Goal: Complete application form

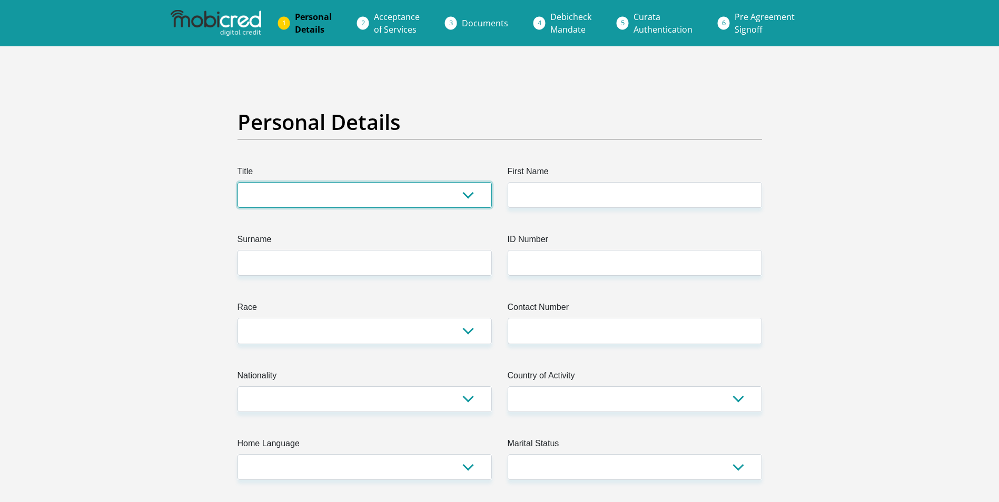
click at [446, 196] on select "Mr Ms Mrs Dr [PERSON_NAME]" at bounding box center [364, 195] width 254 height 26
select select "Ms"
click at [237, 182] on select "Mr Ms Mrs Dr Other" at bounding box center [364, 195] width 254 height 26
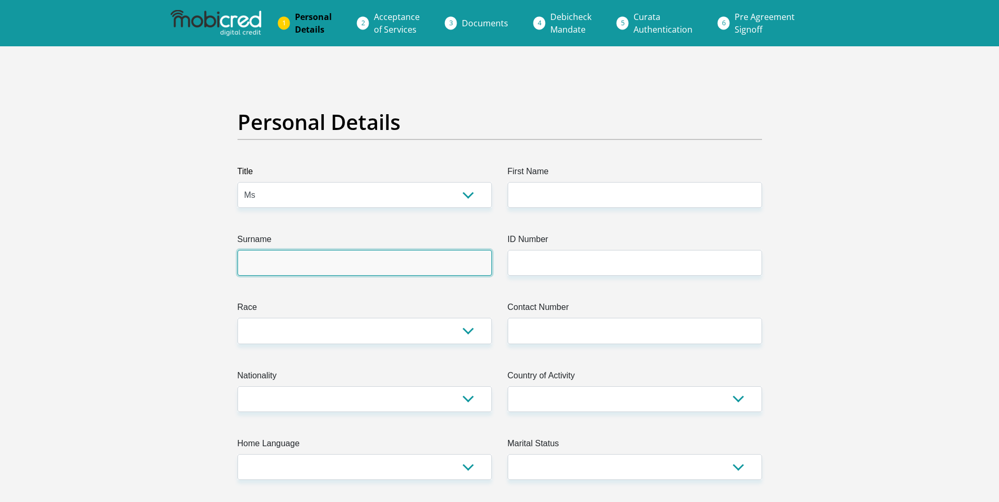
click at [438, 260] on input "Surname" at bounding box center [364, 263] width 254 height 26
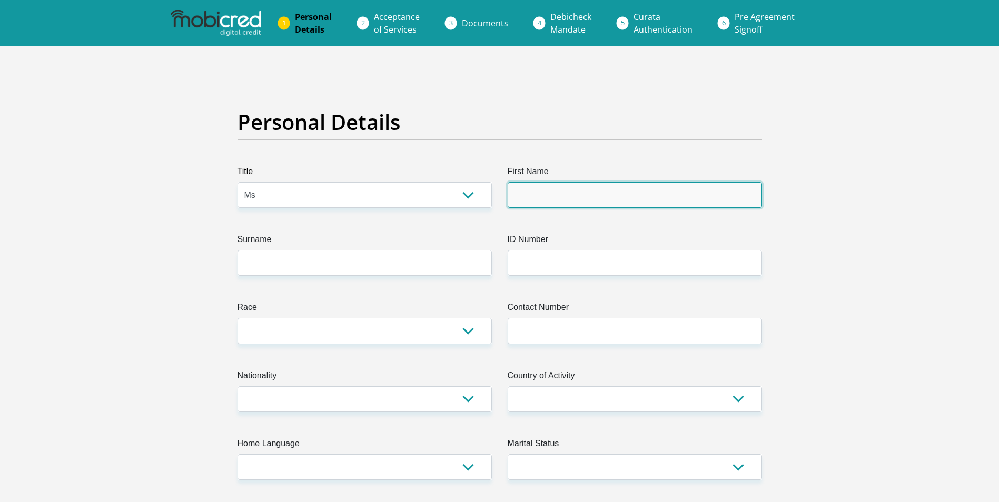
click at [573, 195] on input "First Name" at bounding box center [635, 195] width 254 height 26
type input "Tanya"
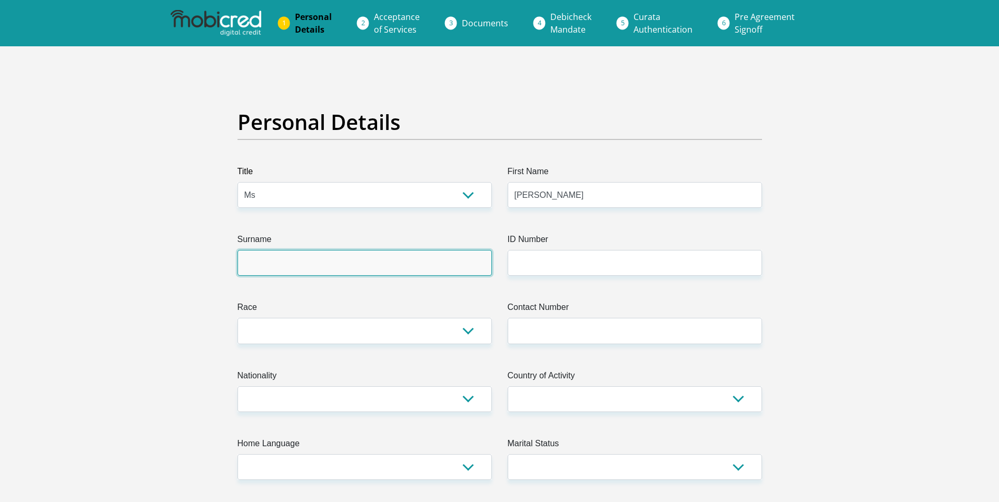
type input "Malgas"
type input "9001070054084"
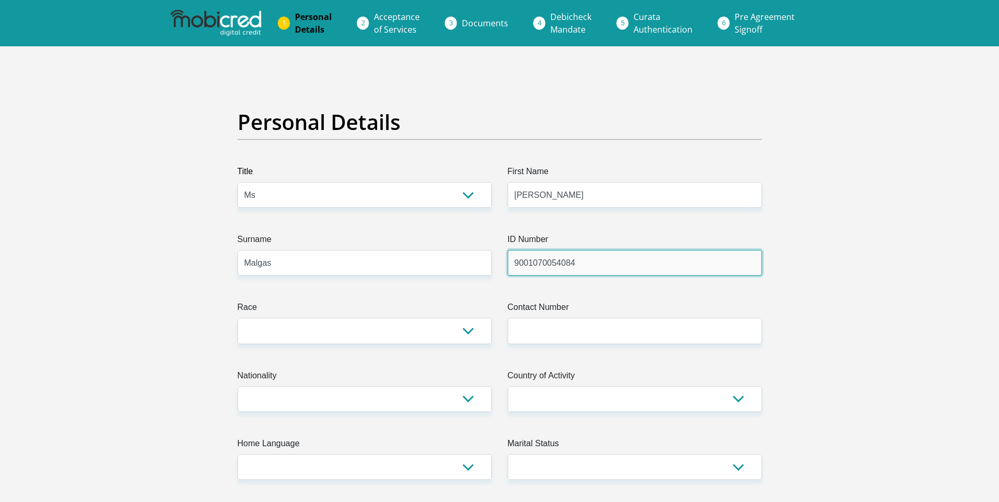
type input "0728213807"
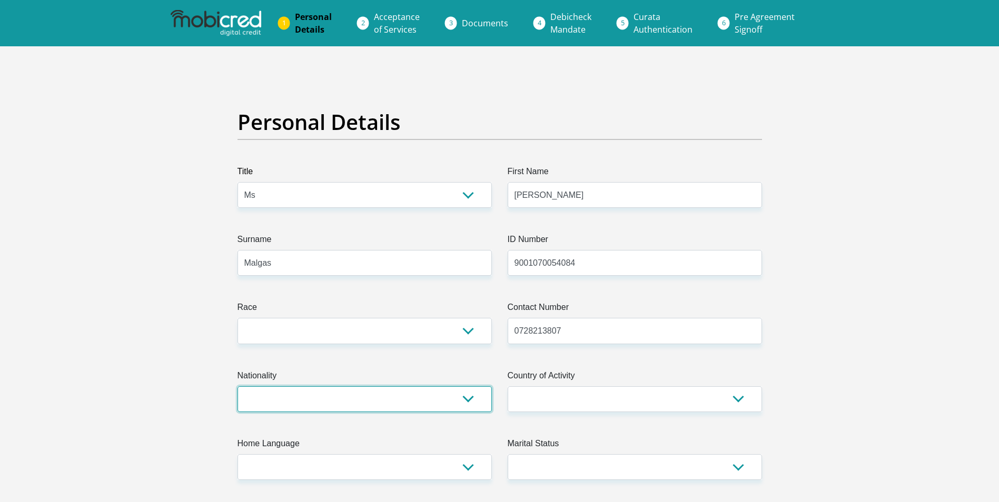
select select "ZAF"
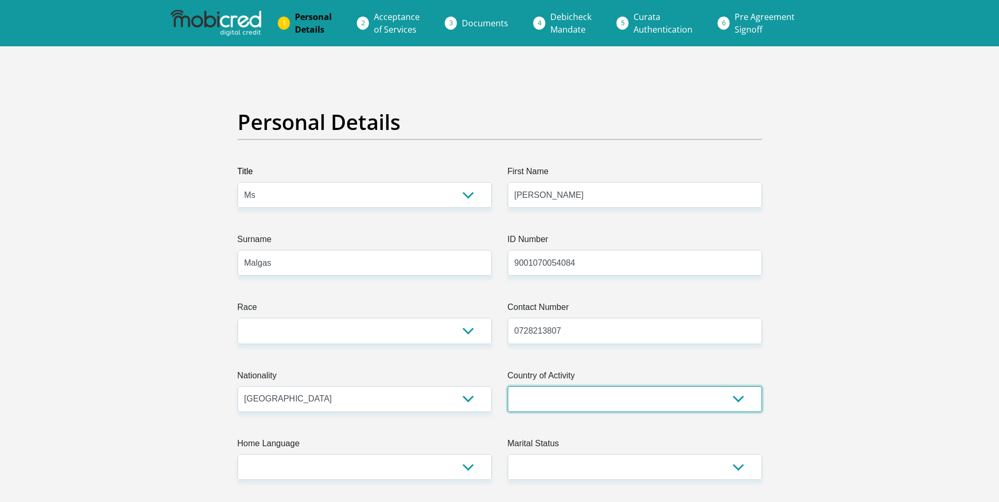
select select "ZAF"
type input "6500"
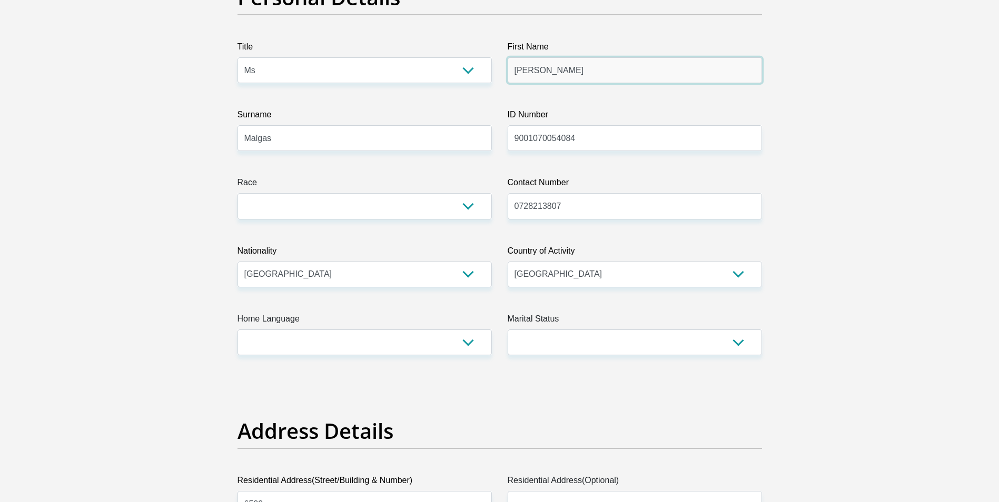
scroll to position [158, 0]
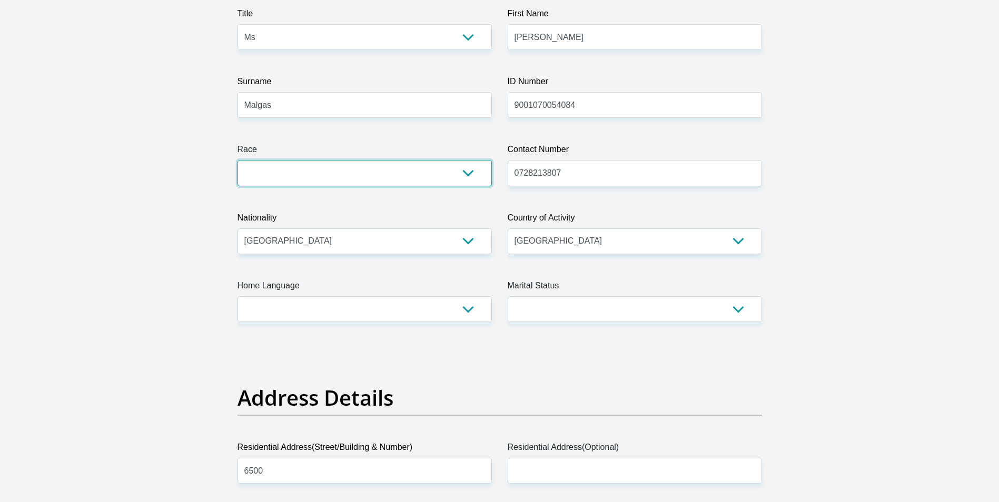
click at [465, 174] on select "Black Coloured Indian White Other" at bounding box center [364, 173] width 254 height 26
select select "1"
click at [237, 160] on select "Black Coloured Indian White Other" at bounding box center [364, 173] width 254 height 26
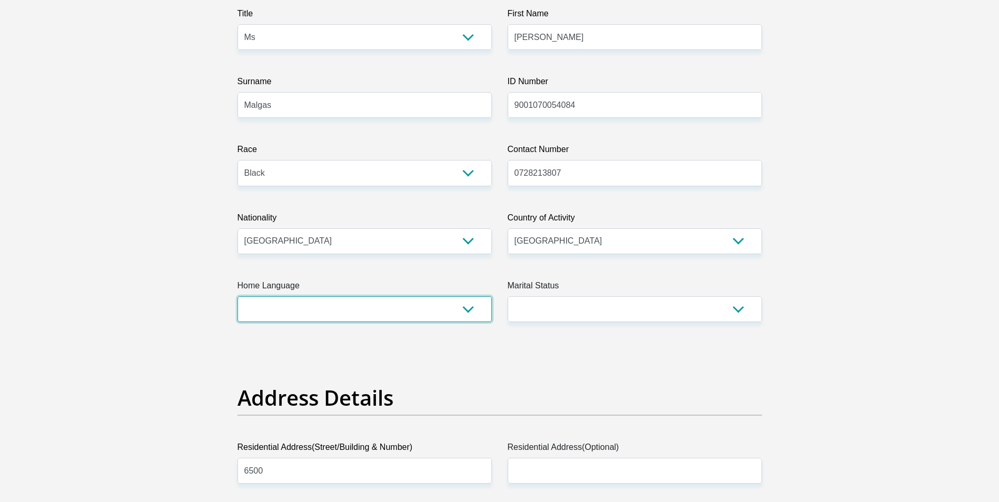
click at [472, 306] on select "Afrikaans English Sepedi South Ndebele Southern Sotho Swati Tsonga Tswana Venda…" at bounding box center [364, 309] width 254 height 26
select select "xho"
click at [237, 296] on select "Afrikaans English Sepedi South Ndebele Southern Sotho Swati Tsonga Tswana Venda…" at bounding box center [364, 309] width 254 height 26
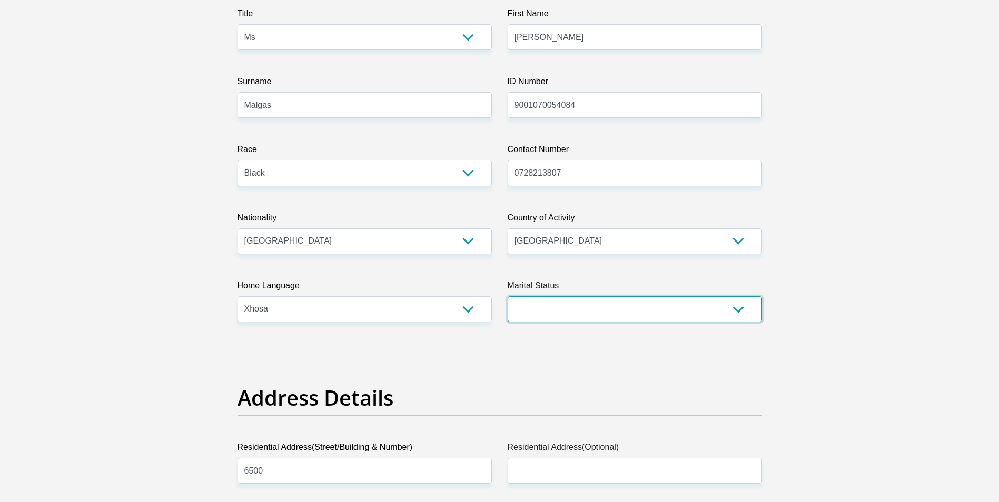
click at [745, 309] on select "Married ANC Single Divorced Widowed Married COP or Customary Law" at bounding box center [635, 309] width 254 height 26
select select "2"
click at [508, 296] on select "Married ANC Single Divorced Widowed Married COP or Customary Law" at bounding box center [635, 309] width 254 height 26
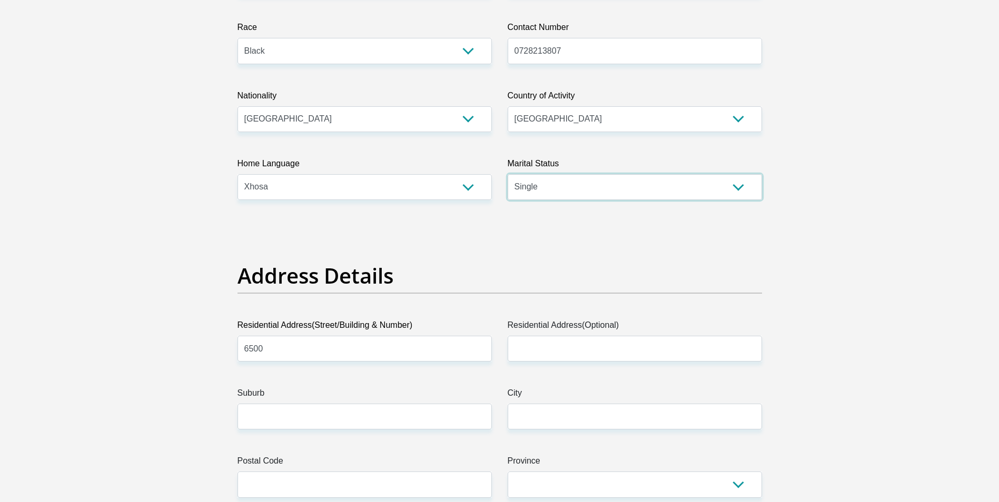
scroll to position [316, 0]
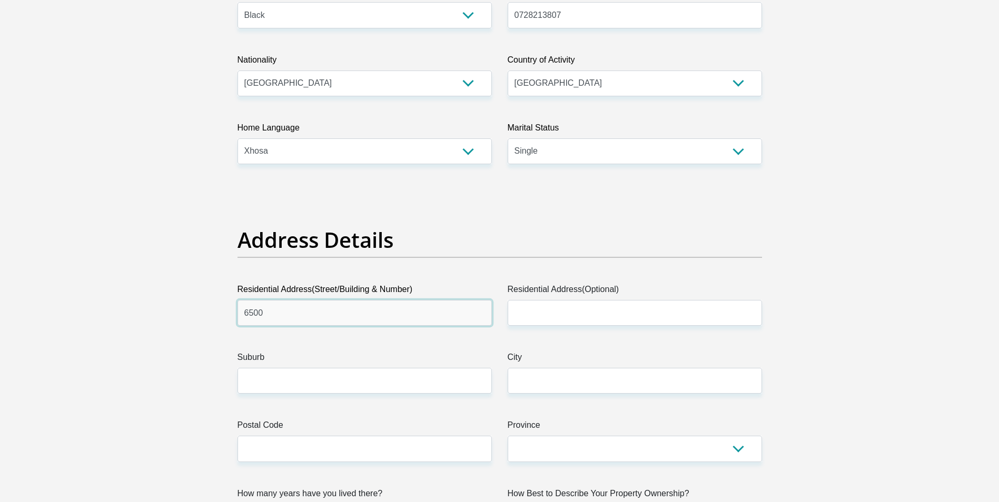
click at [340, 303] on input "6500" at bounding box center [364, 313] width 254 height 26
type input "6"
type input "02 Anthea street"
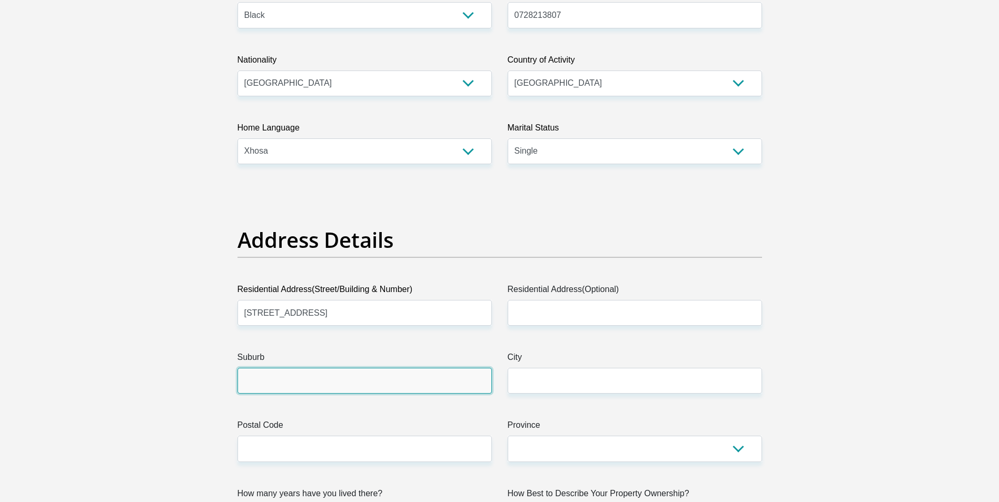
click at [321, 383] on input "Suburb" at bounding box center [364, 381] width 254 height 26
type input "SMARTIE TOWN"
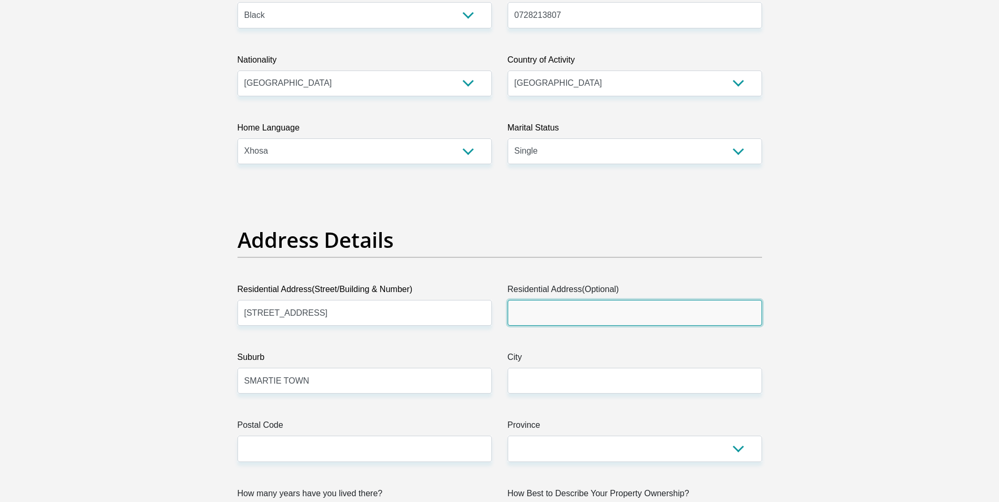
click at [567, 306] on input "Residential Address(Optional)" at bounding box center [635, 313] width 254 height 26
type input "GROENHEUWEL"
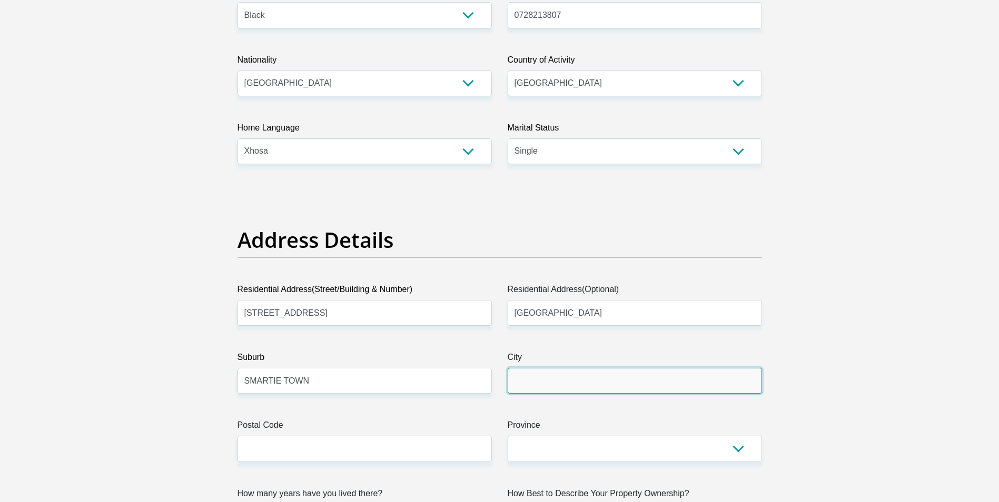
click at [577, 378] on input "City" at bounding box center [635, 381] width 254 height 26
type input "Paarl"
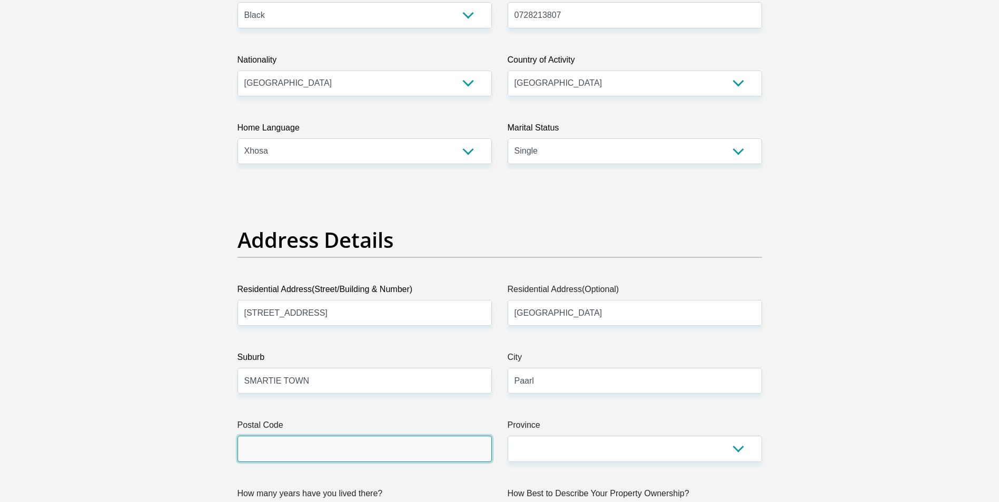
type input "7646"
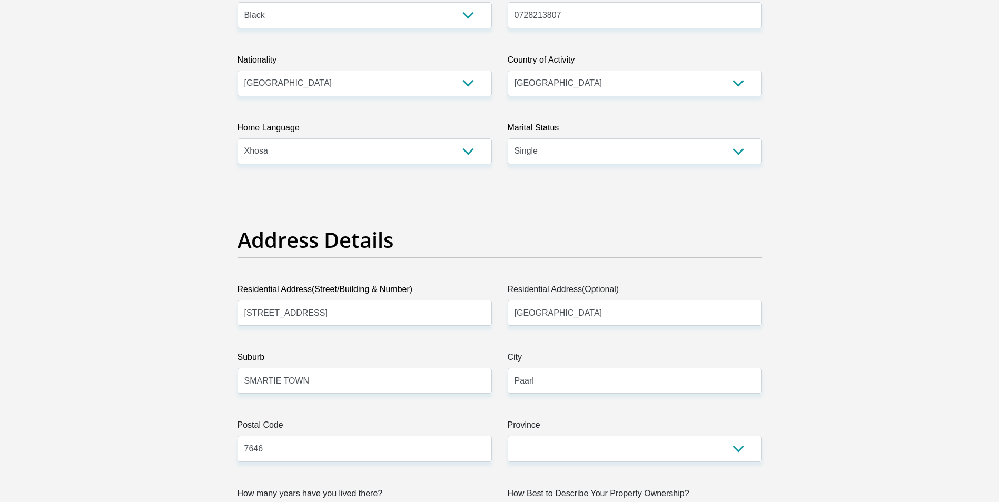
type input "elzana.dlomo@drakenstien.gov.za"
click at [639, 454] on select "Eastern Cape Free State Gauteng KwaZulu-Natal Limpopo Mpumalanga Northern Cape …" at bounding box center [635, 449] width 254 height 26
select select "Western Cape"
click at [508, 436] on select "Eastern Cape Free State Gauteng KwaZulu-Natal Limpopo Mpumalanga Northern Cape …" at bounding box center [635, 449] width 254 height 26
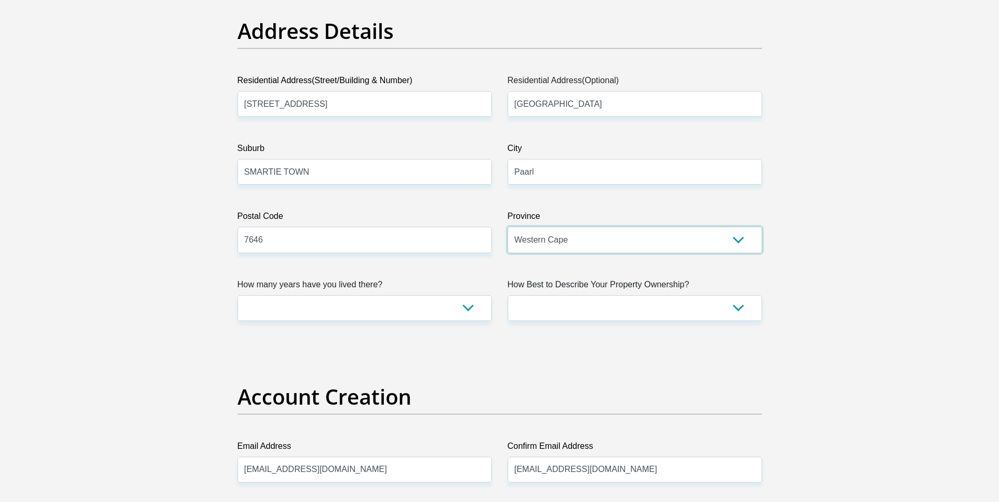
scroll to position [527, 0]
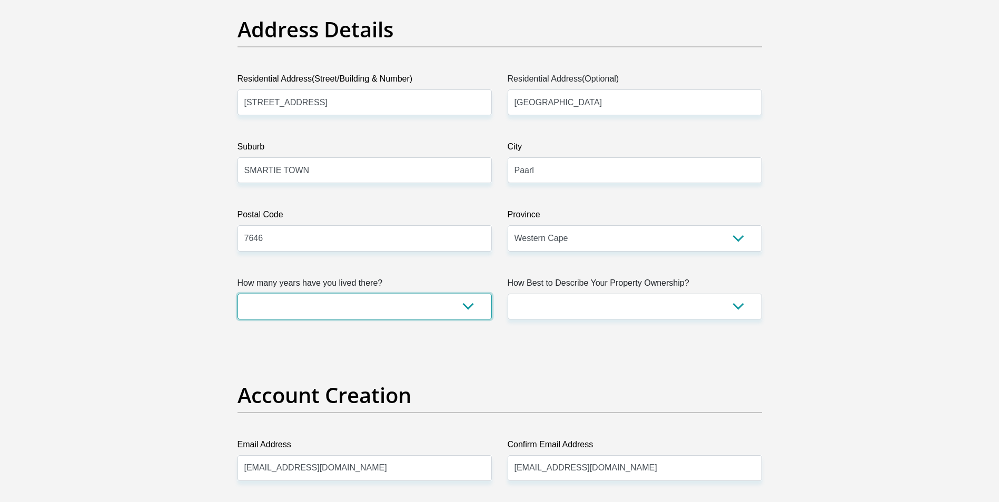
click at [465, 310] on select "less than 1 year 1-3 years 3-5 years 5+ years" at bounding box center [364, 307] width 254 height 26
select select "5"
click at [237, 294] on select "less than 1 year 1-3 years 3-5 years 5+ years" at bounding box center [364, 307] width 254 height 26
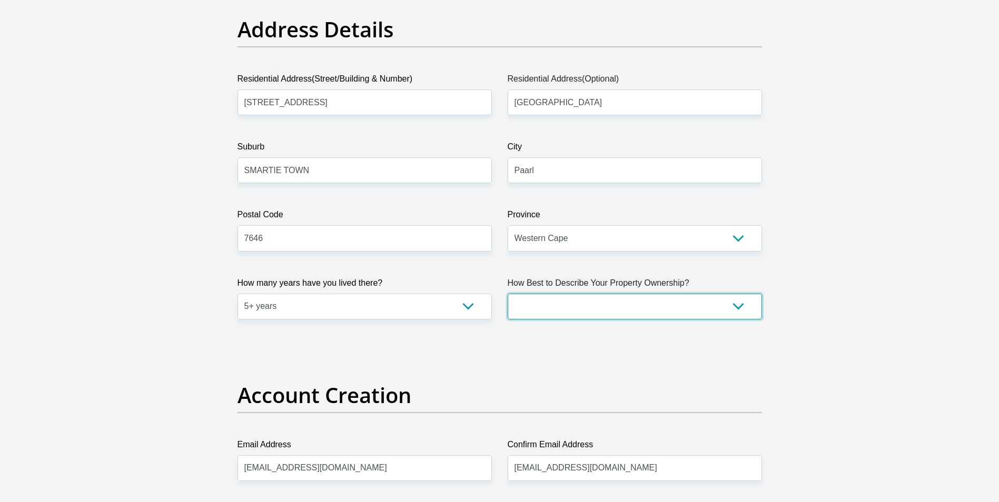
click at [733, 300] on select "Owned Rented Family Owned Company Dwelling" at bounding box center [635, 307] width 254 height 26
select select "parents"
click at [508, 294] on select "Owned Rented Family Owned Company Dwelling" at bounding box center [635, 307] width 254 height 26
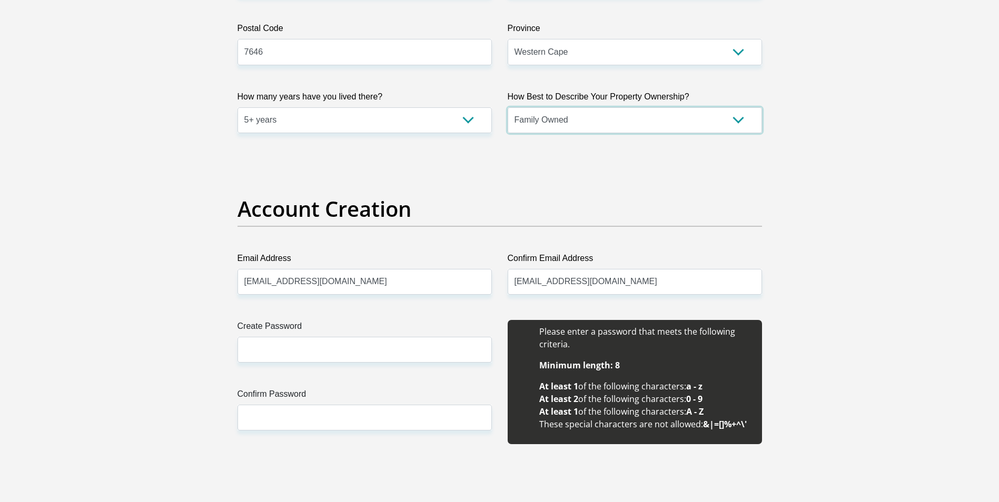
scroll to position [737, 0]
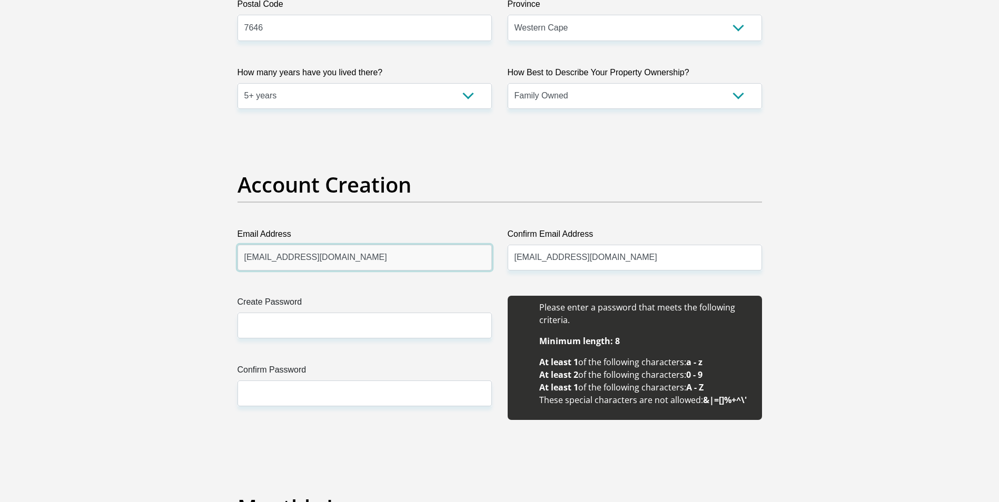
click at [426, 263] on input "elzana.dlomo@drakenstien.gov.za" at bounding box center [364, 258] width 254 height 26
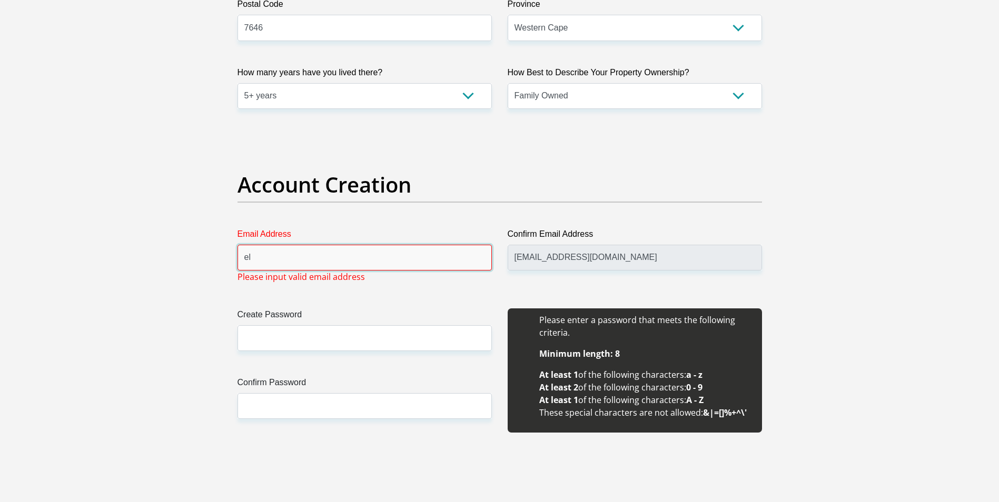
type input "e"
click at [434, 264] on input "AY" at bounding box center [364, 258] width 254 height 26
type input "ayanda.mbethe@gmail.com"
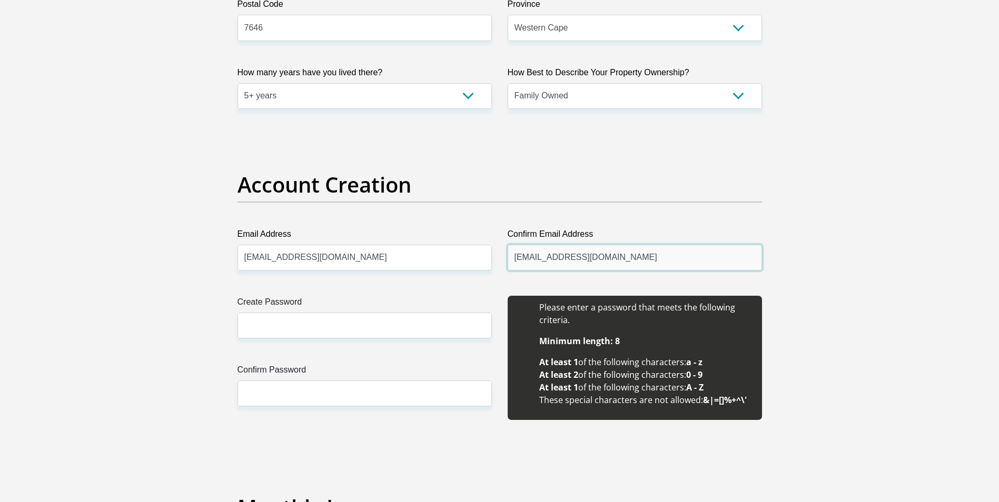
click at [659, 261] on input "elzana.dlomo@drakenstien.gov.za" at bounding box center [635, 258] width 254 height 26
type input "e"
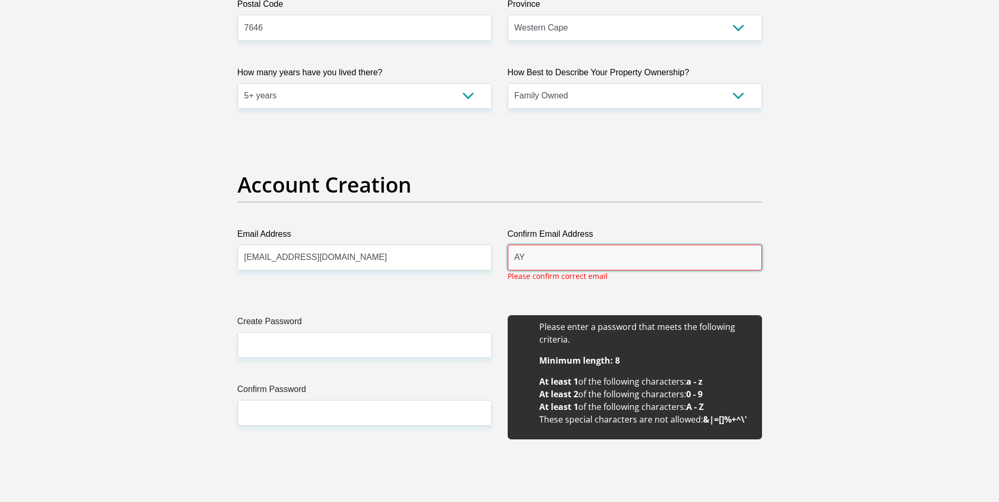
type input "ayanda.mbethe@gmail.com"
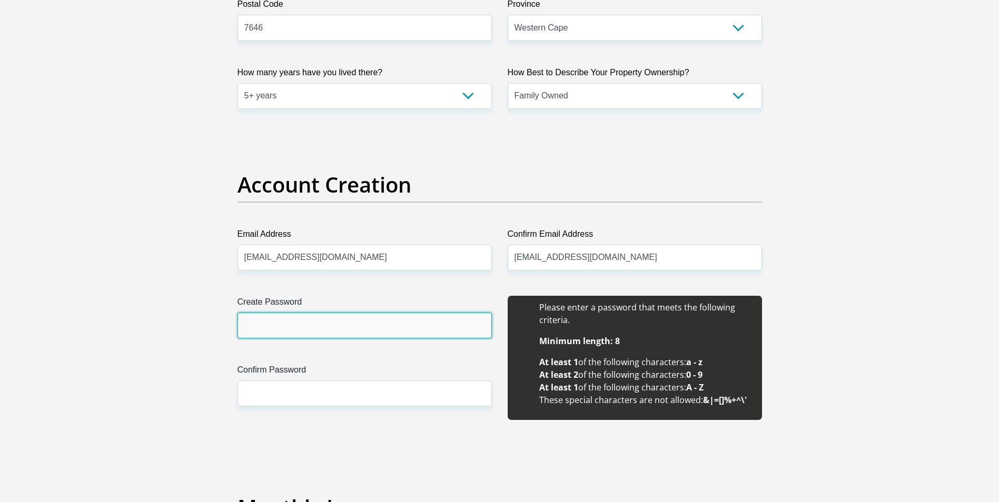
click at [375, 323] on input "Create Password" at bounding box center [364, 326] width 254 height 26
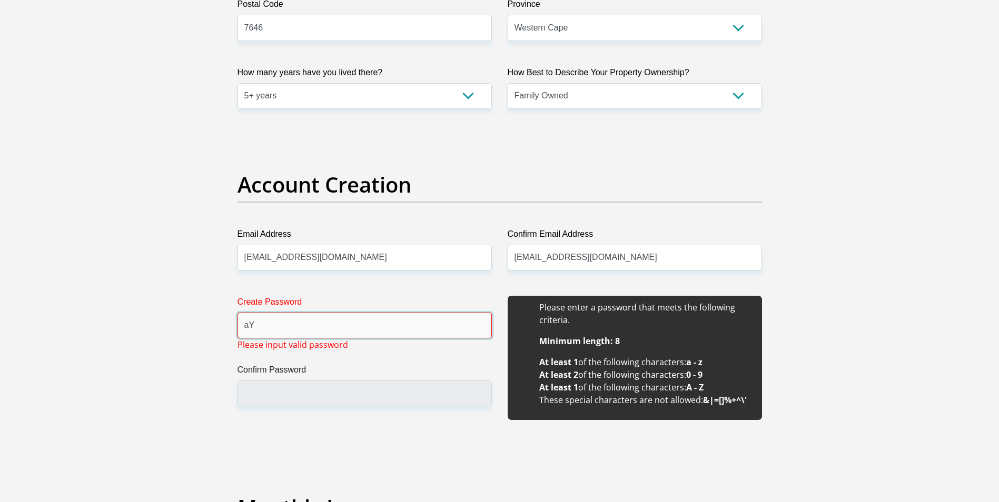
type input "a"
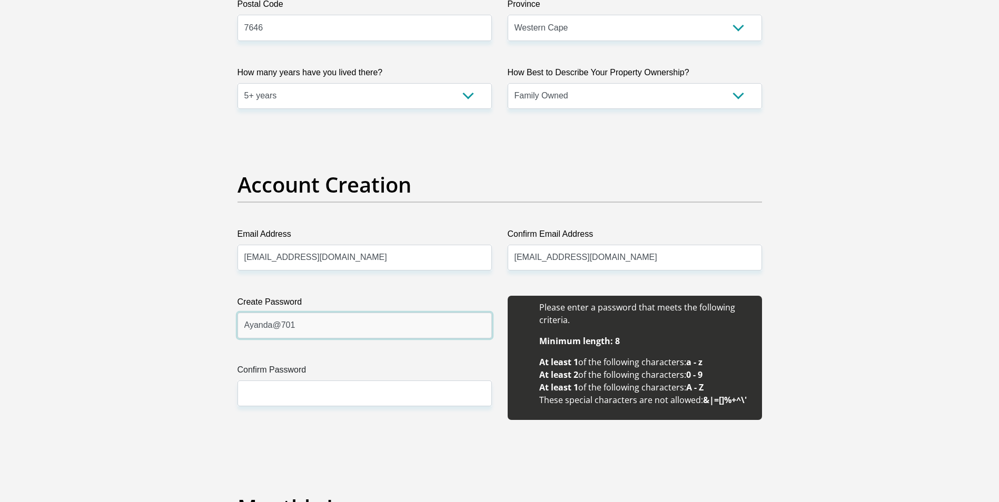
type input "Ayanda@701"
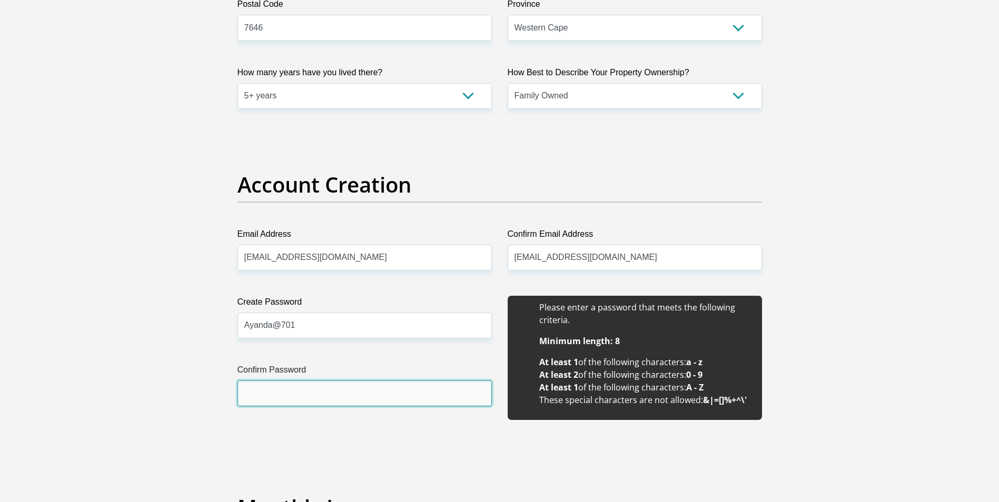
click at [335, 394] on input "Confirm Password" at bounding box center [364, 394] width 254 height 26
type input "Ayanda@701"
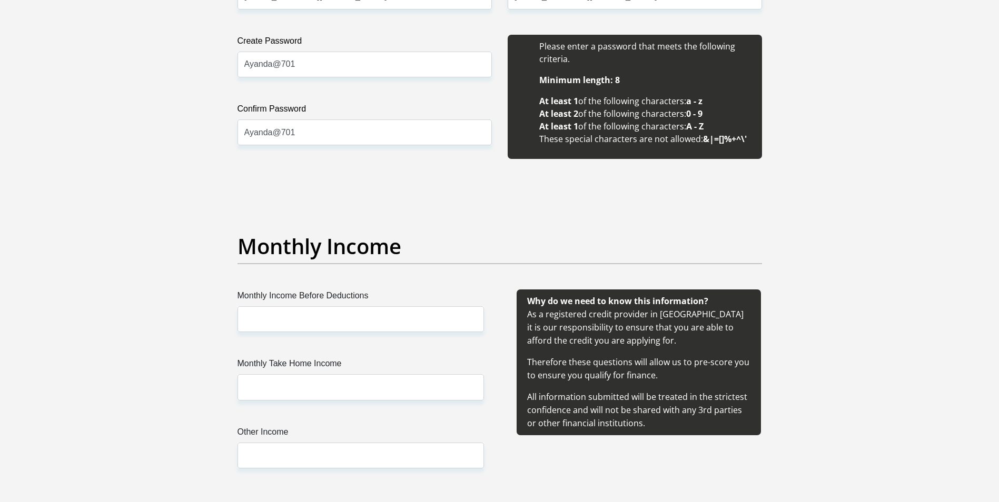
scroll to position [1053, 0]
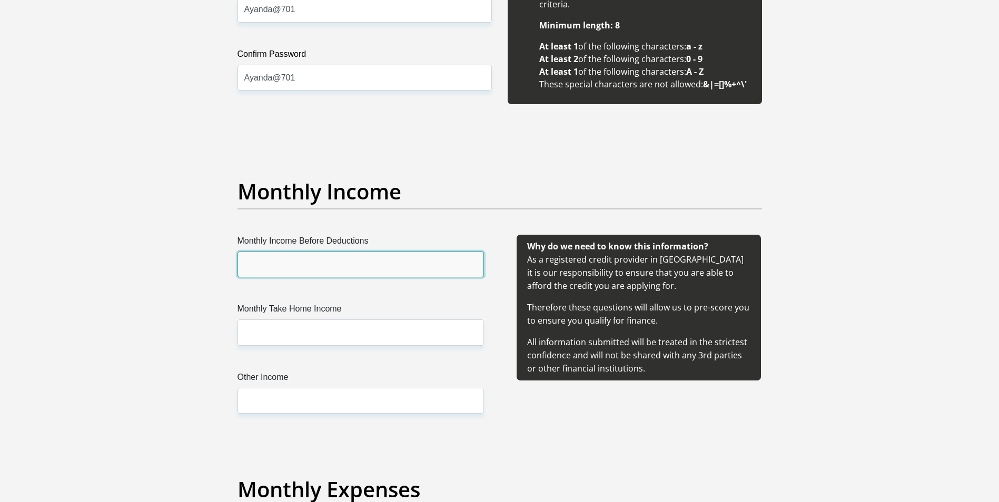
click at [358, 266] on input "Monthly Income Before Deductions" at bounding box center [360, 265] width 246 height 26
type input "18000"
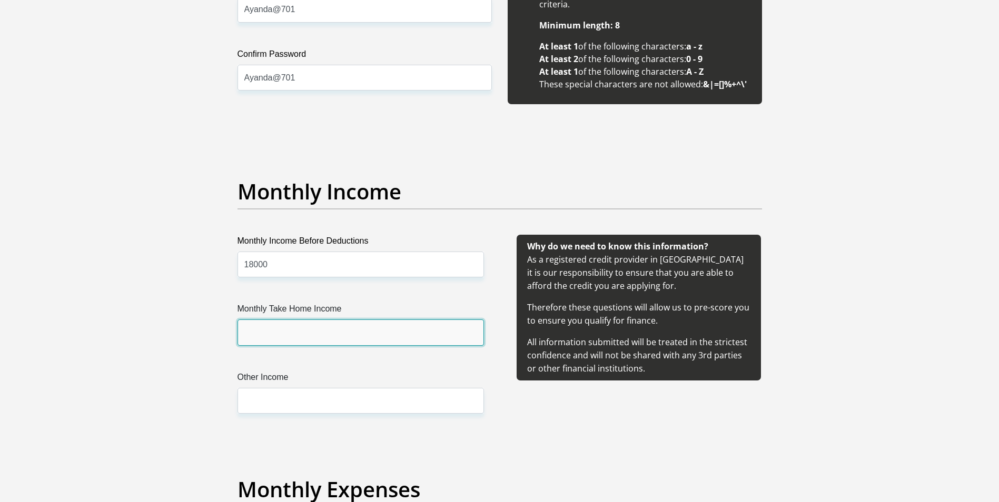
click at [381, 333] on input "Monthly Take Home Income" at bounding box center [360, 333] width 246 height 26
type input "13000"
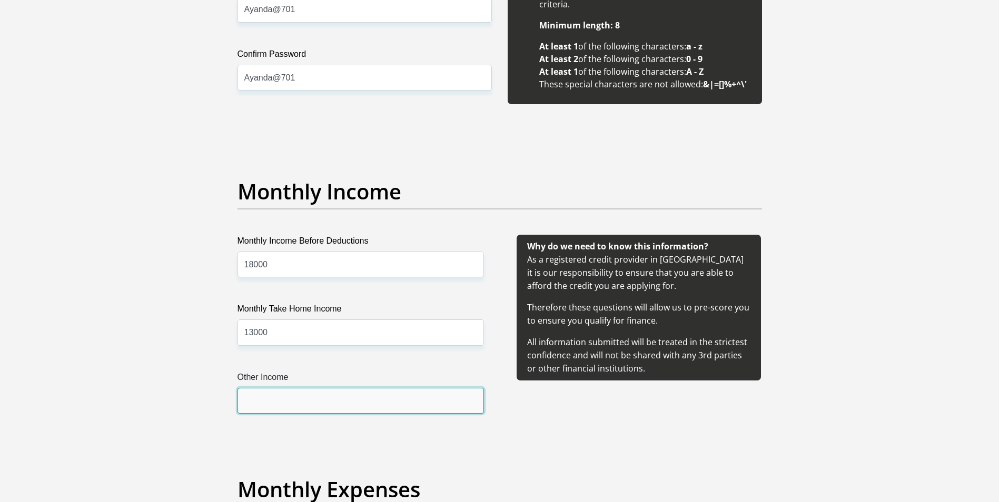
click at [373, 402] on input "Other Income" at bounding box center [360, 401] width 246 height 26
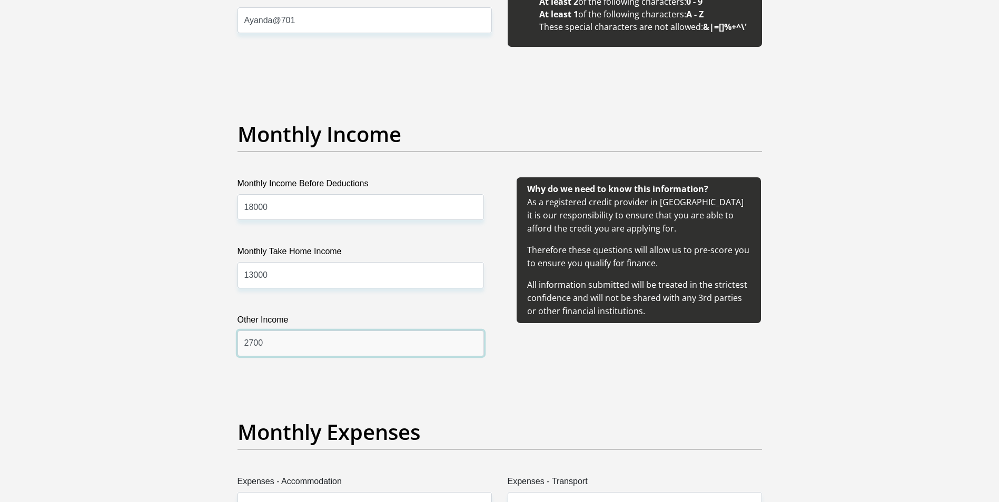
scroll to position [1211, 0]
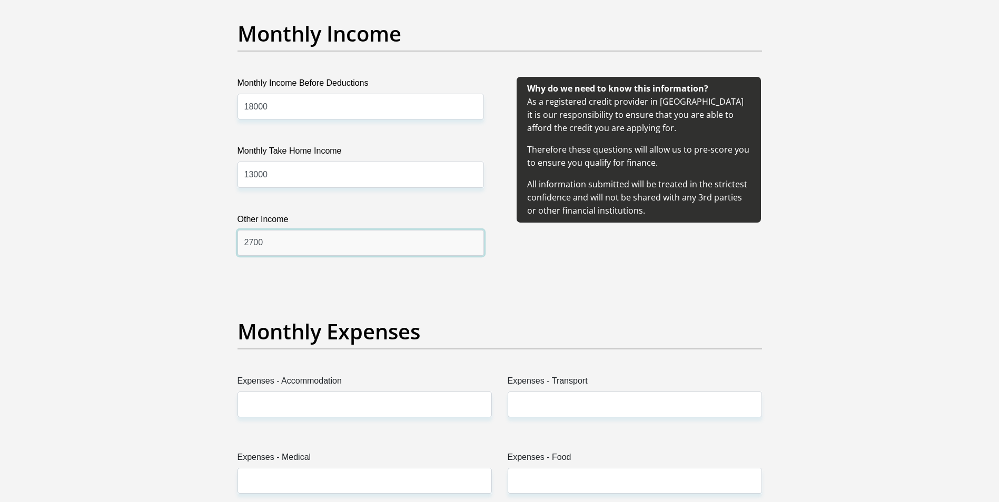
type input "2700"
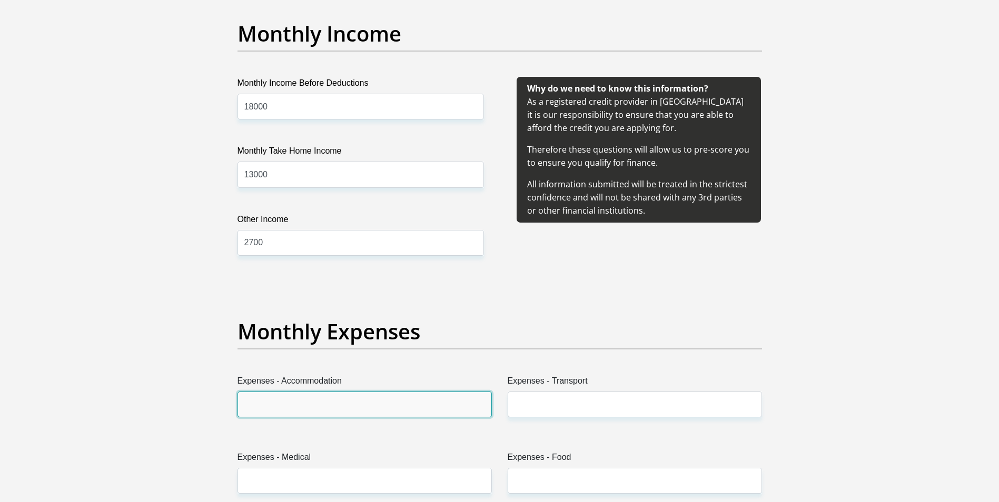
click at [376, 402] on input "Expenses - Accommodation" at bounding box center [364, 405] width 254 height 26
type input "100"
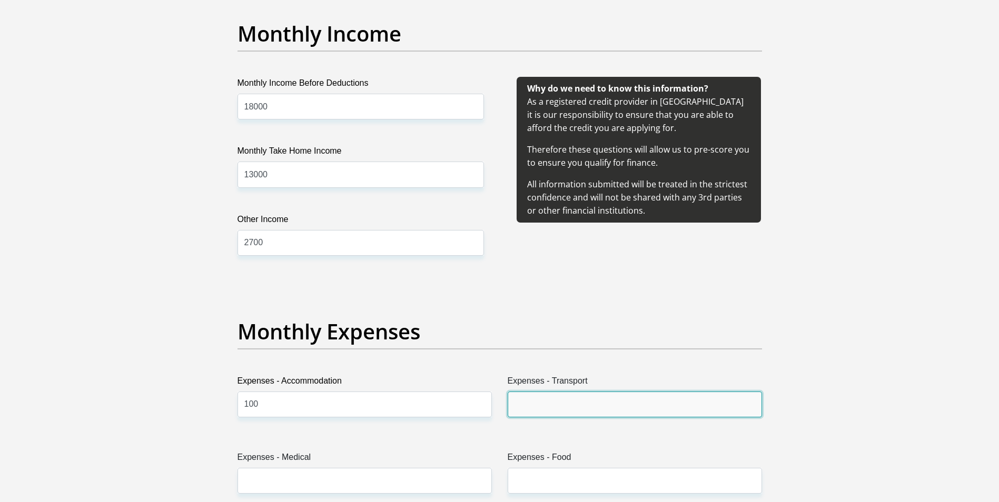
click at [642, 398] on input "Expenses - Transport" at bounding box center [635, 405] width 254 height 26
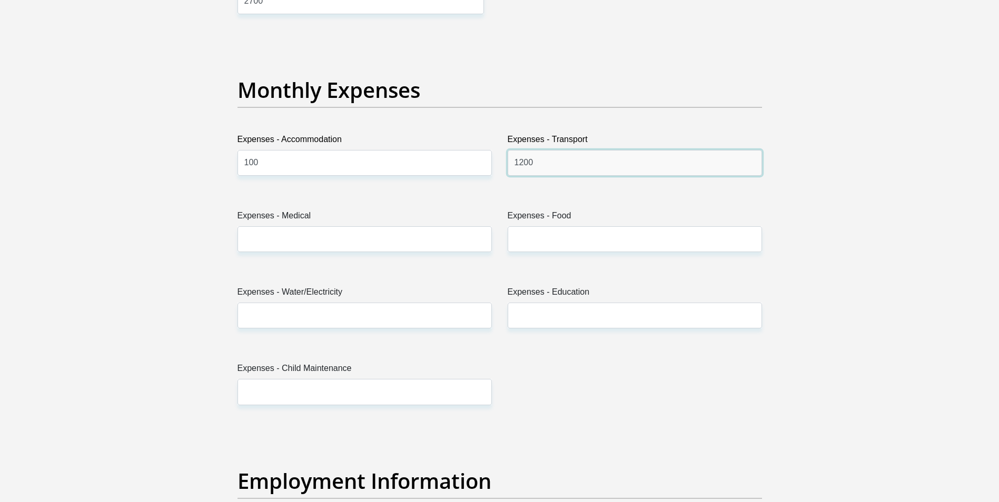
scroll to position [1474, 0]
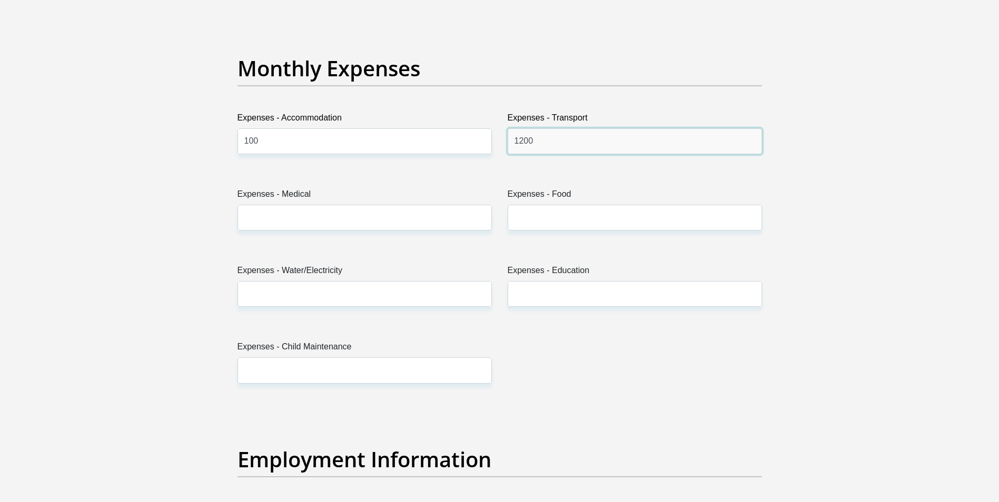
type input "1200"
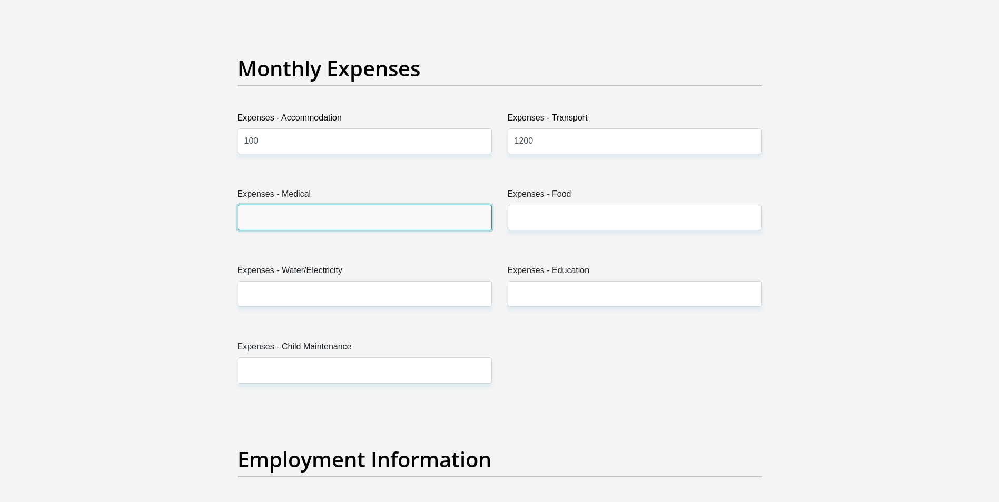
click at [351, 210] on input "Expenses - Medical" at bounding box center [364, 218] width 254 height 26
type input "0"
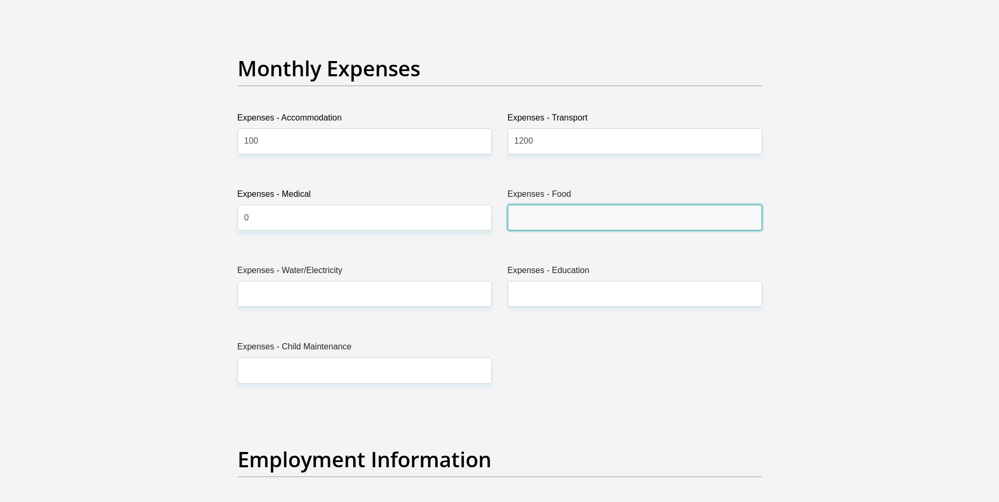
click at [566, 215] on input "Expenses - Food" at bounding box center [635, 218] width 254 height 26
type input "2000"
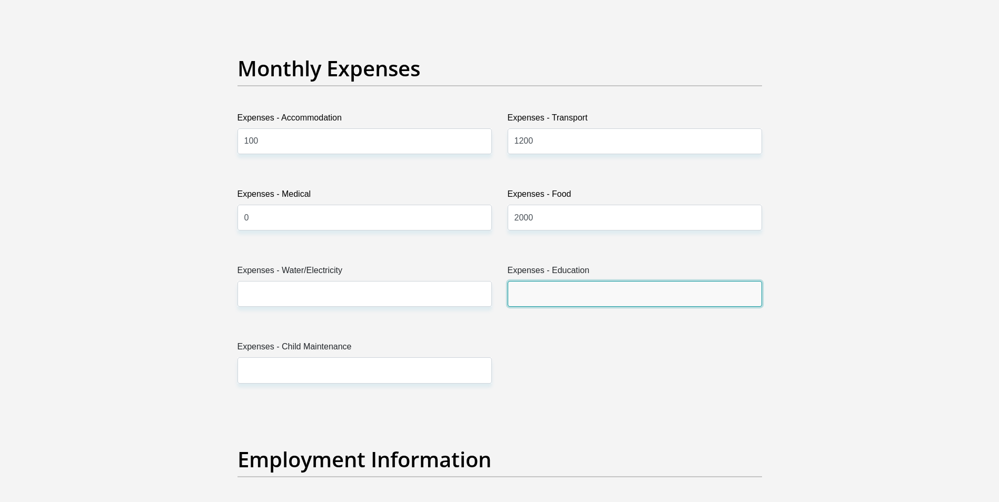
click at [573, 285] on input "Expenses - Education" at bounding box center [635, 294] width 254 height 26
type input "600"
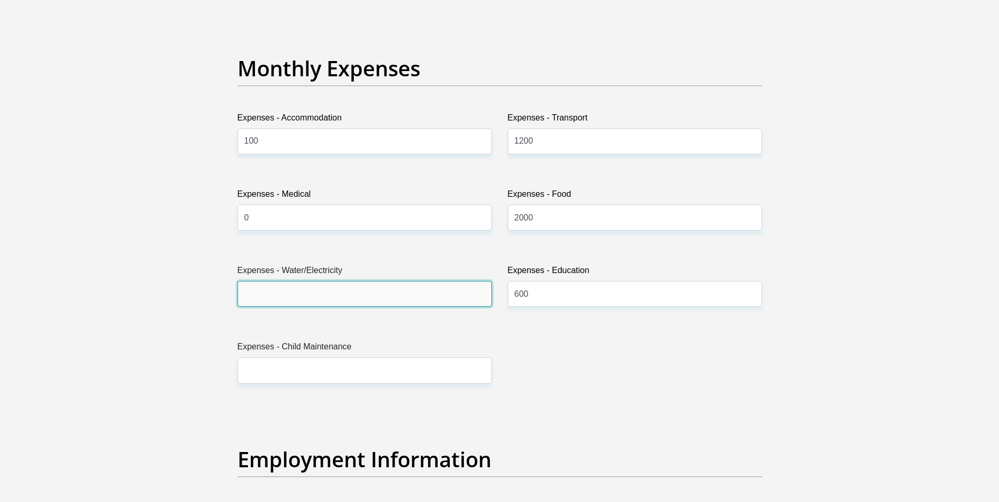
click at [368, 286] on input "Expenses - Water/Electricity" at bounding box center [364, 294] width 254 height 26
type input "200"
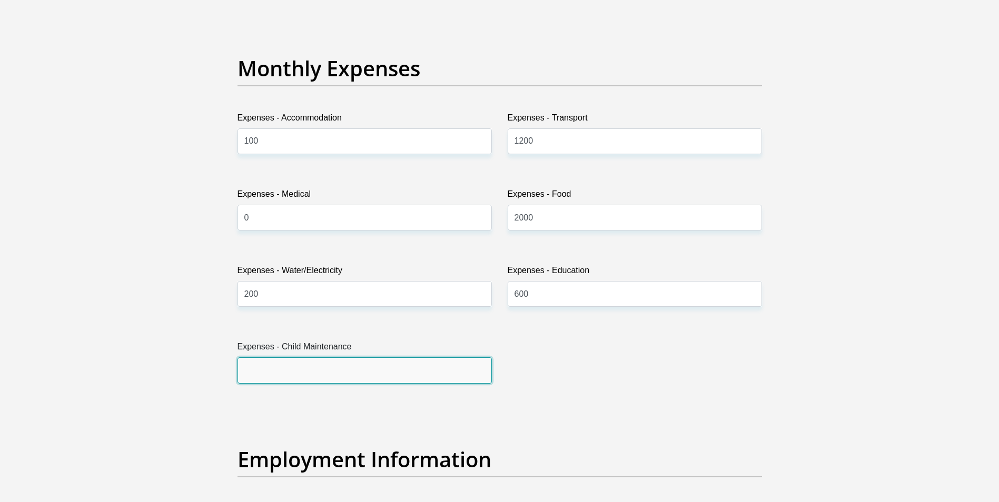
click at [254, 372] on input "Expenses - Child Maintenance" at bounding box center [364, 371] width 254 height 26
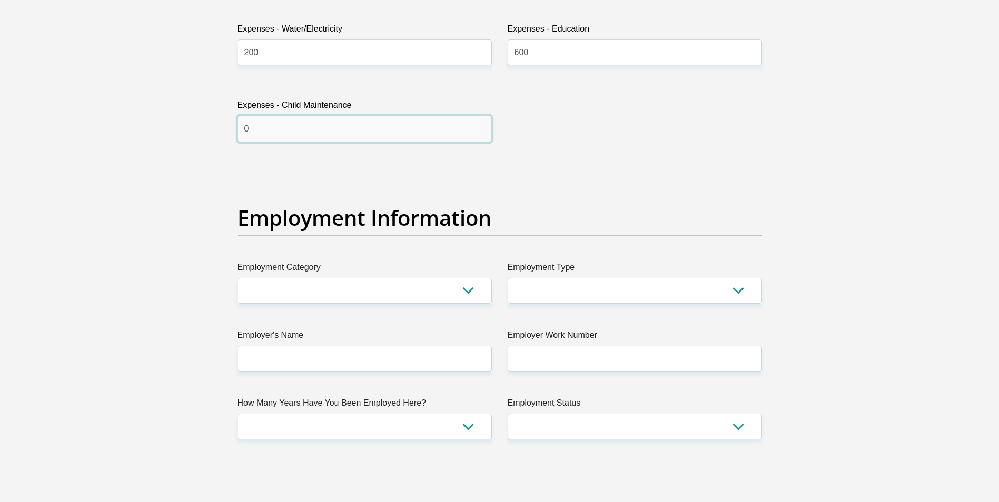
scroll to position [1738, 0]
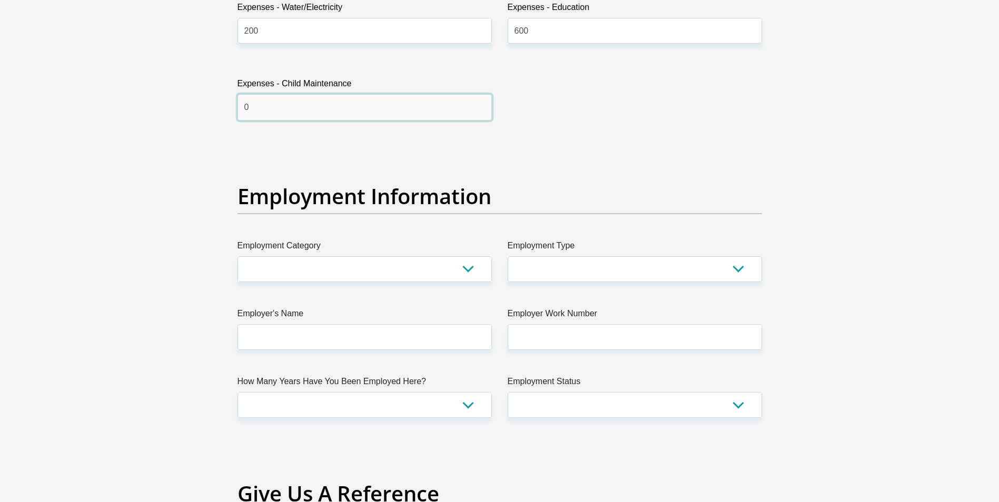
type input "0"
click at [359, 265] on select "AGRICULTURE ALCOHOL & TOBACCO CONSTRUCTION MATERIALS METALLURGY EQUIPMENT FOR R…" at bounding box center [364, 269] width 254 height 26
click at [599, 130] on div "Title Mr Ms Mrs Dr Other First Name Tanya Surname Malgas ID Number 900107005408…" at bounding box center [500, 141] width 540 height 3426
click at [707, 269] on select "College/Lecturer Craft Seller Creative Driver Executive Farmer Forces - Non Com…" at bounding box center [635, 269] width 254 height 26
select select "Permanent Teacher"
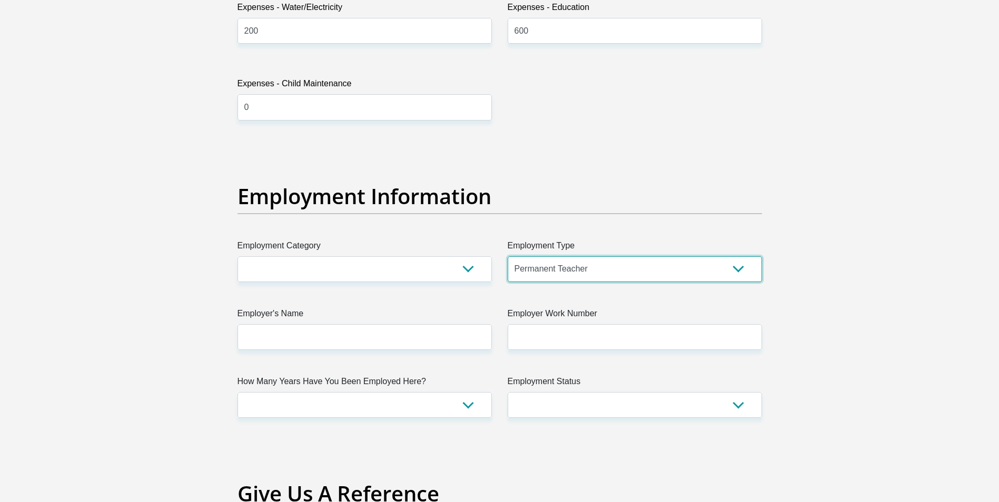
click at [508, 256] on select "College/Lecturer Craft Seller Creative Driver Executive Farmer Forces - Non Com…" at bounding box center [635, 269] width 254 height 26
click at [469, 267] on select "AGRICULTURE ALCOHOL & TOBACCO CONSTRUCTION MATERIALS METALLURGY EQUIPMENT FOR R…" at bounding box center [364, 269] width 254 height 26
select select "68"
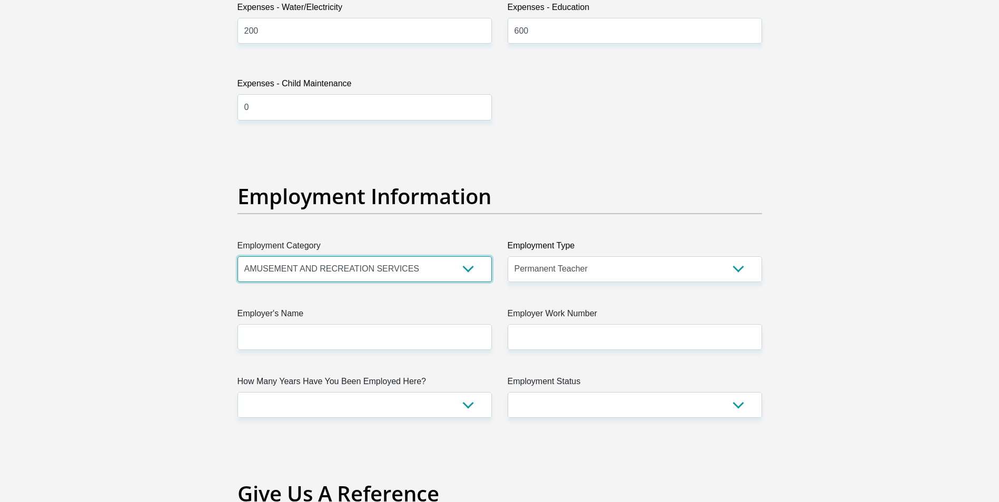
click at [237, 256] on select "AGRICULTURE ALCOHOL & TOBACCO CONSTRUCTION MATERIALS METALLURGY EQUIPMENT FOR R…" at bounding box center [364, 269] width 254 height 26
click at [626, 267] on select "College/Lecturer Craft Seller Creative Driver Executive Farmer Forces - Non Com…" at bounding box center [635, 269] width 254 height 26
select select "Office Staff/Clerk"
click at [508, 256] on select "College/Lecturer Craft Seller Creative Driver Executive Farmer Forces - Non Com…" at bounding box center [635, 269] width 254 height 26
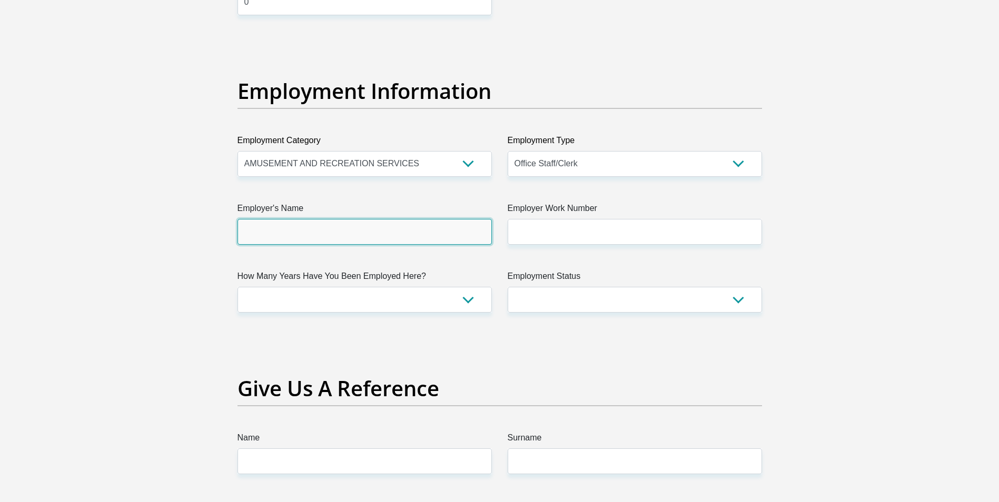
click at [431, 229] on input "Employer's Name" at bounding box center [364, 232] width 254 height 26
type input "DrakensteinMunicipality"
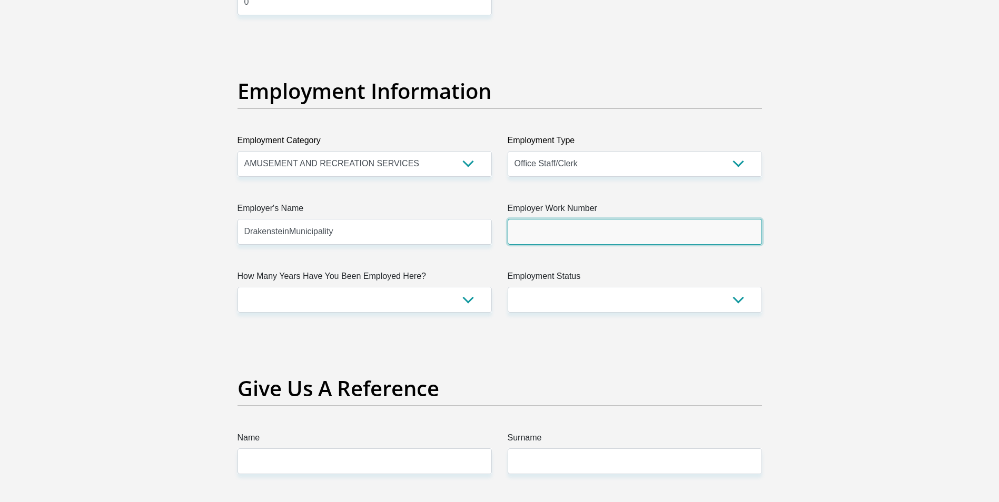
type input "0218074871"
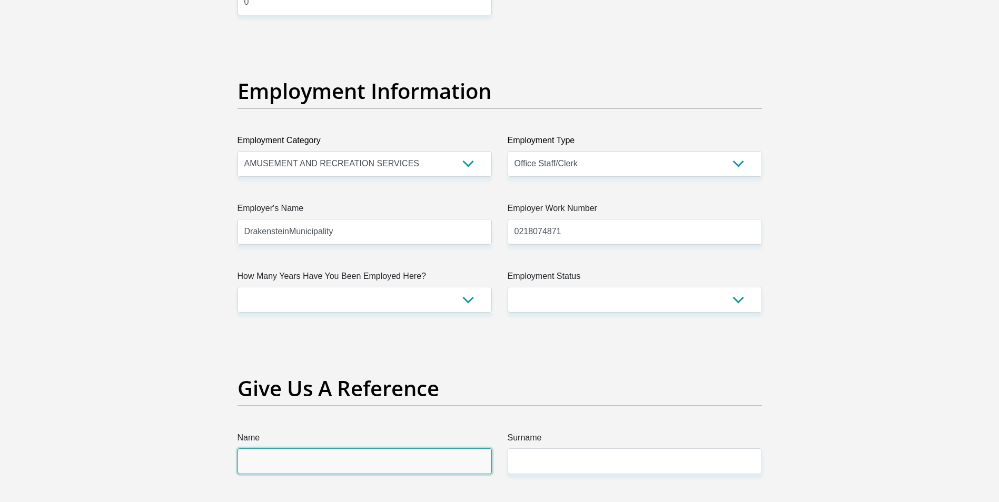
type input "Dlomo"
type input "Elzana"
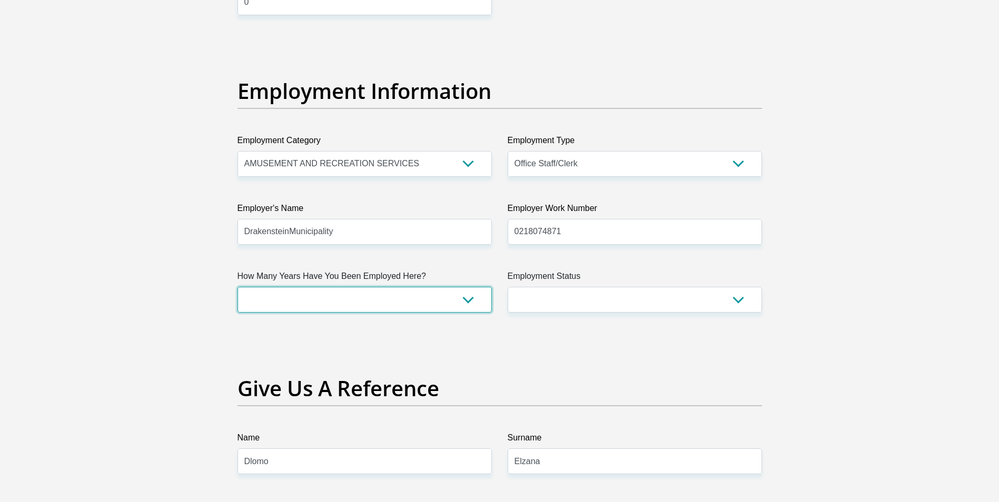
click at [467, 304] on select "less than 1 year 1-3 years 3-5 years 5+ years" at bounding box center [364, 300] width 254 height 26
select select "48"
click at [237, 287] on select "less than 1 year 1-3 years 3-5 years 5+ years" at bounding box center [364, 300] width 254 height 26
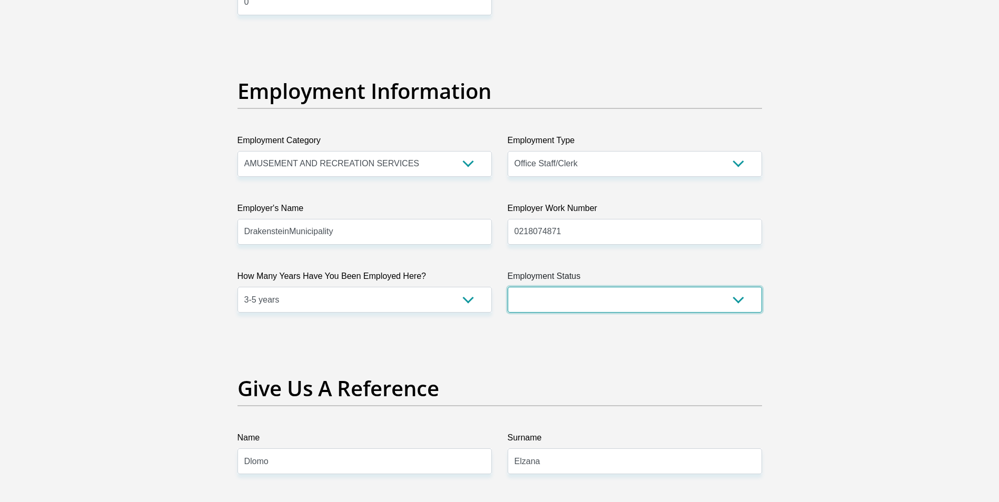
click at [541, 295] on select "Permanent/Full-time Part-time/Casual Contract Worker Self-Employed Housewife Re…" at bounding box center [635, 300] width 254 height 26
select select "1"
click at [508, 287] on select "Permanent/Full-time Part-time/Casual Contract Worker Self-Employed Housewife Re…" at bounding box center [635, 300] width 254 height 26
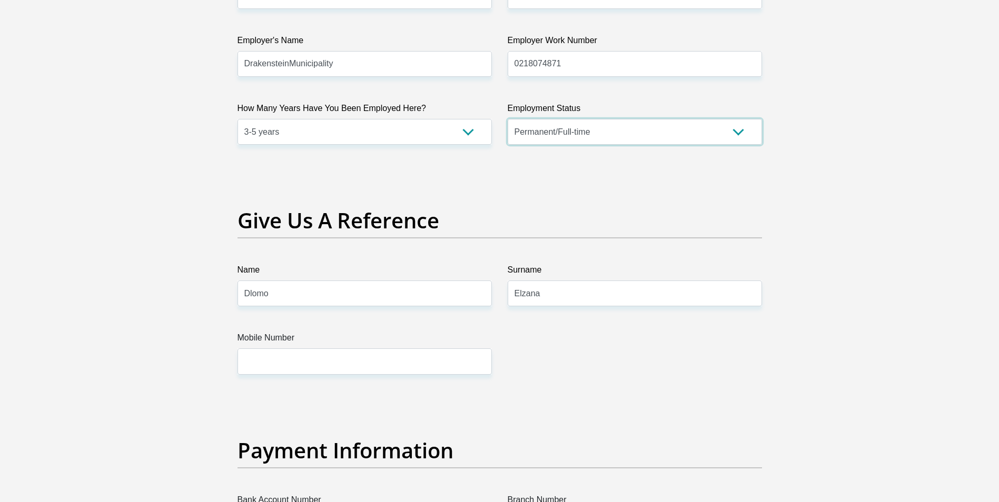
scroll to position [2053, 0]
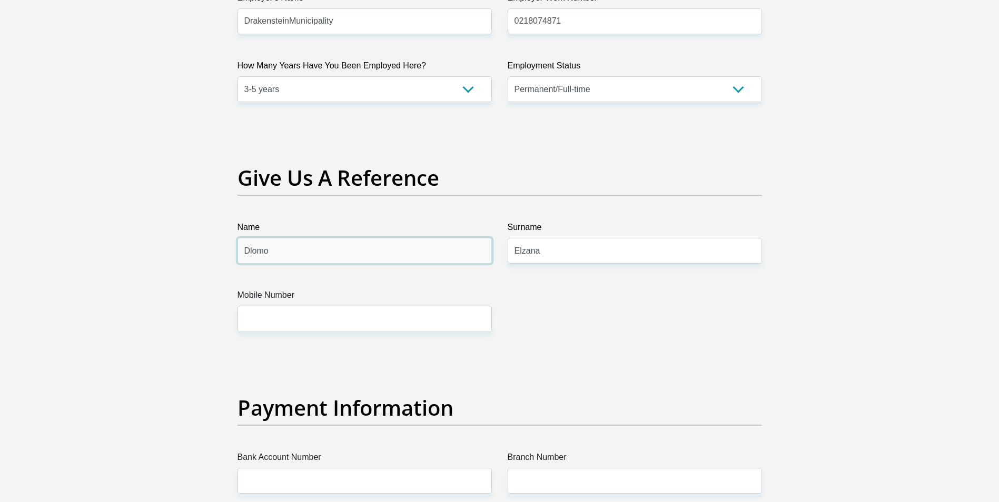
click at [396, 255] on input "Dlomo" at bounding box center [364, 251] width 254 height 26
type input "D"
type input "baliso"
click at [590, 254] on input "Elzana" at bounding box center [635, 251] width 254 height 26
type input "E"
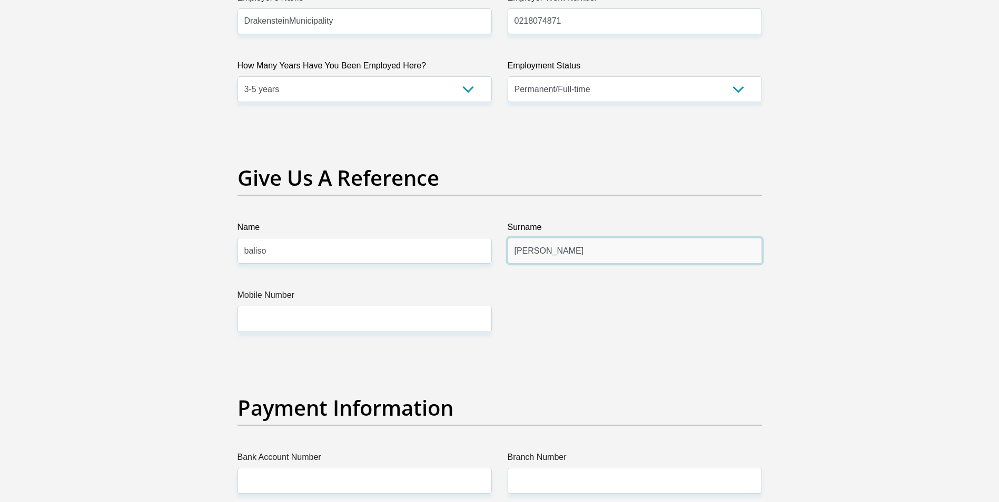
type input "Pam"
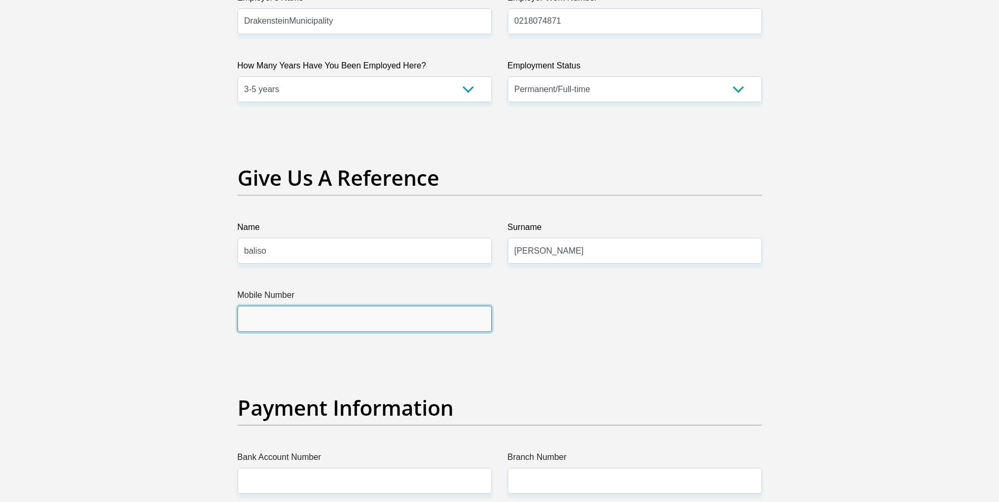
click at [415, 312] on input "Mobile Number" at bounding box center [364, 319] width 254 height 26
type input "0218077700"
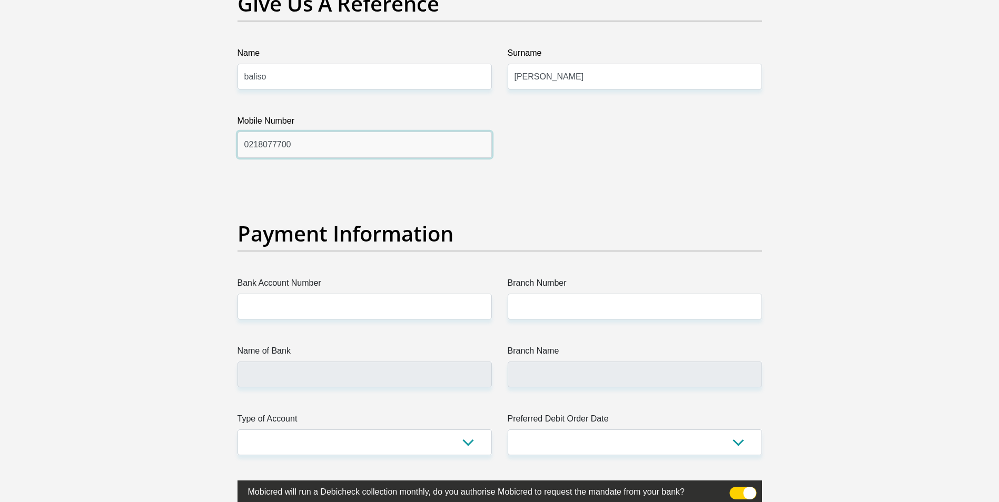
scroll to position [2264, 0]
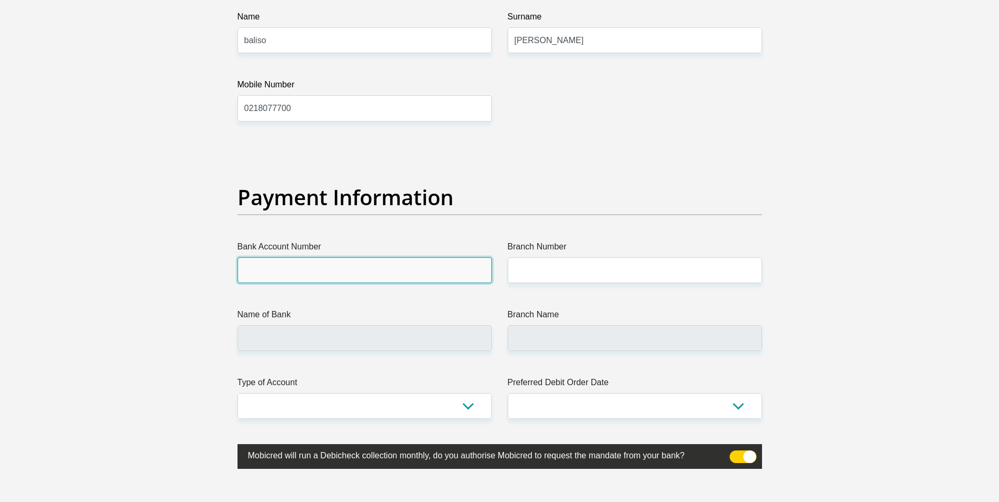
click at [462, 266] on input "Bank Account Number" at bounding box center [364, 270] width 254 height 26
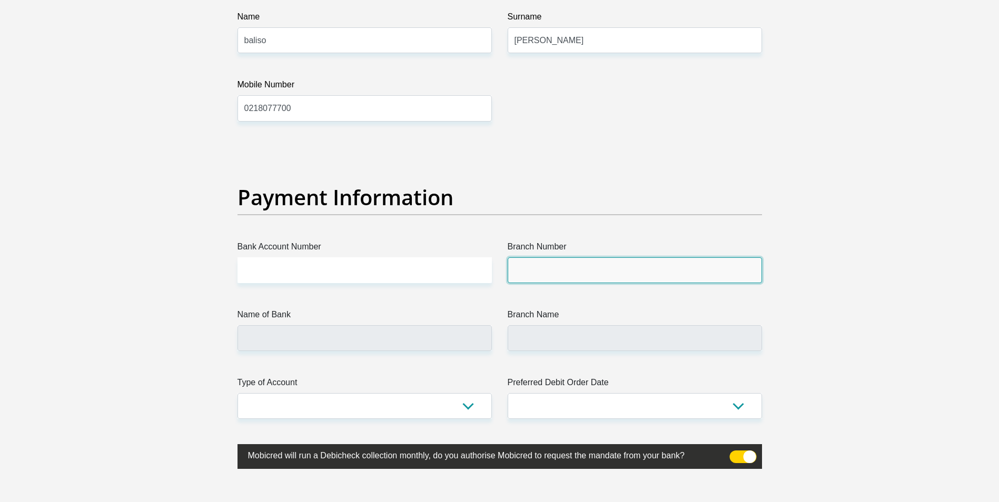
click at [528, 269] on input "Branch Number" at bounding box center [635, 270] width 254 height 26
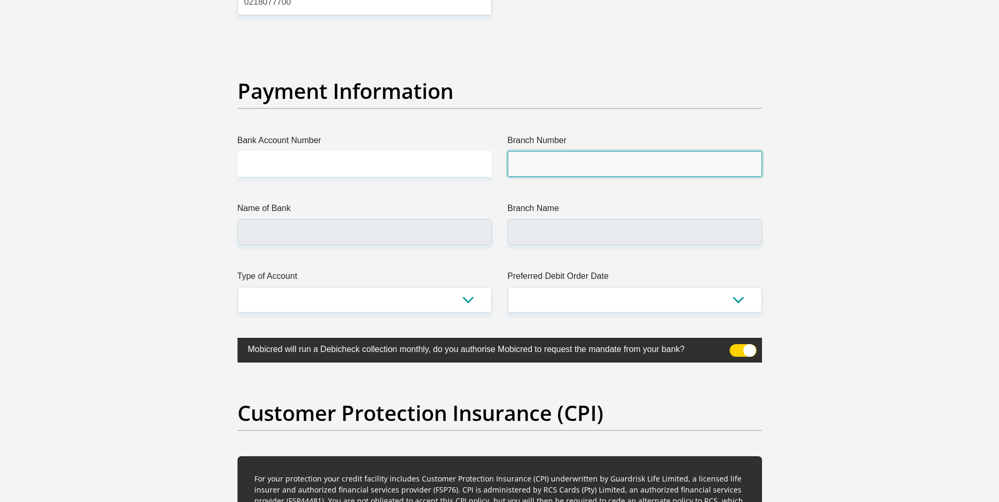
scroll to position [2527, 0]
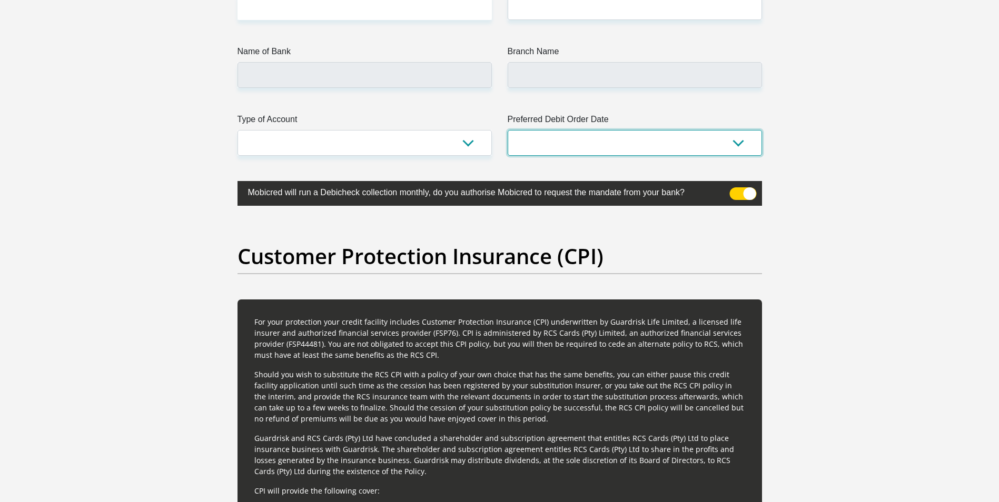
click at [743, 138] on select "1st 2nd 3rd 4th 5th 7th 18th 19th 20th 21st 22nd 23rd 24th 25th 26th 27th 28th …" at bounding box center [635, 143] width 254 height 26
select select "25"
click at [508, 130] on select "1st 2nd 3rd 4th 5th 7th 18th 19th 20th 21st 22nd 23rd 24th 25th 26th 27th 28th …" at bounding box center [635, 143] width 254 height 26
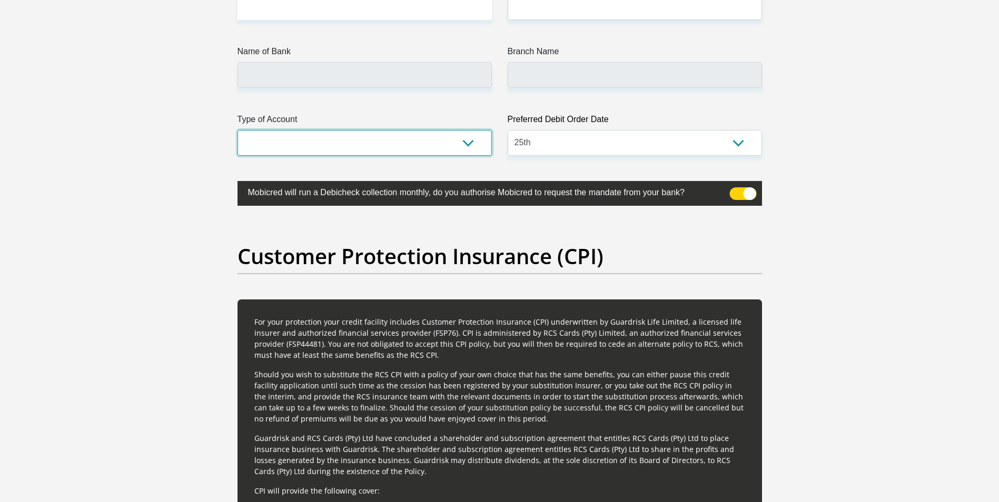
click at [478, 136] on select "Cheque Savings" at bounding box center [364, 143] width 254 height 26
select select "SAV"
click at [237, 130] on select "Cheque Savings" at bounding box center [364, 143] width 254 height 26
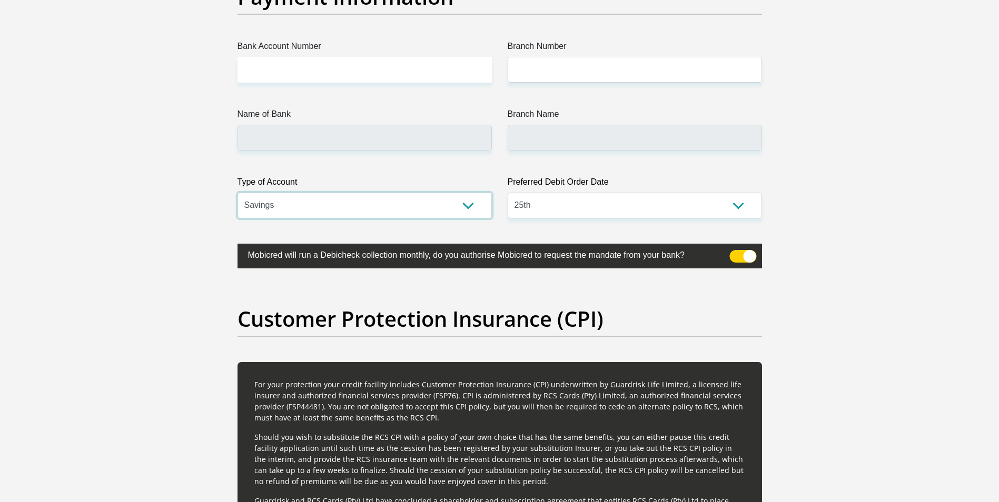
scroll to position [2369, 0]
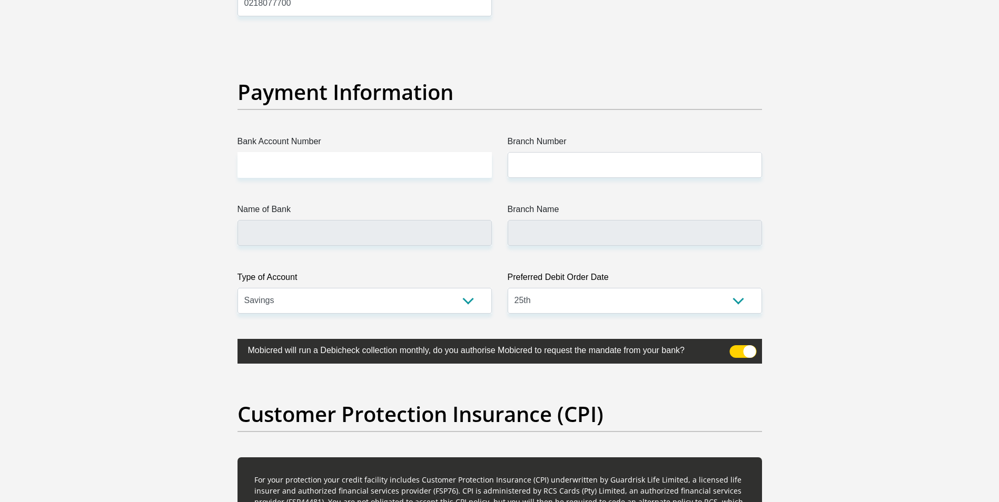
click at [457, 218] on label "Name of Bank" at bounding box center [364, 211] width 254 height 17
click at [457, 220] on input "Name of Bank" at bounding box center [364, 233] width 254 height 26
click at [456, 230] on input "Name of Bank" at bounding box center [364, 233] width 254 height 26
click at [468, 232] on input "Name of Bank" at bounding box center [364, 233] width 254 height 26
click at [725, 222] on input "Branch Name" at bounding box center [635, 233] width 254 height 26
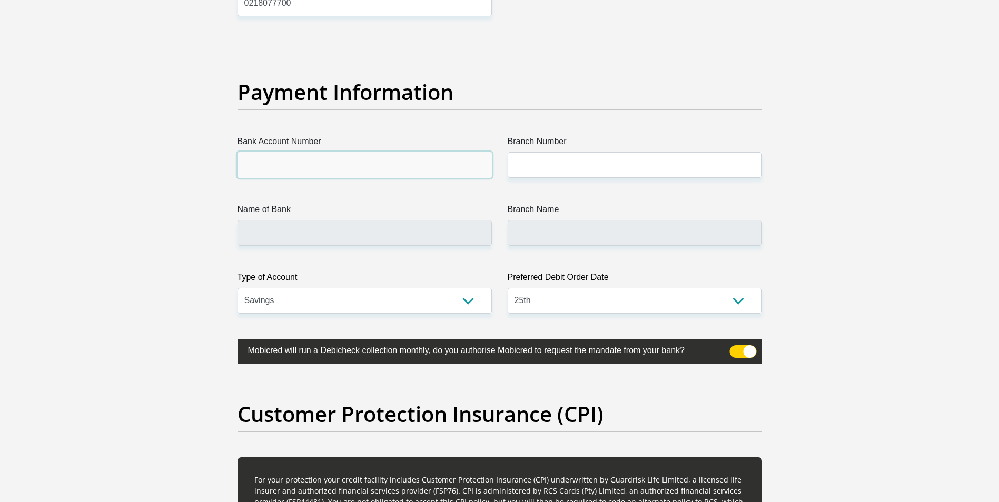
click at [275, 166] on input "Bank Account Number" at bounding box center [364, 165] width 254 height 26
type input "12074019"
click at [538, 155] on input "Branch Number" at bounding box center [635, 165] width 254 height 26
type input "470010"
click at [439, 234] on input "Name of Bank" at bounding box center [364, 233] width 254 height 26
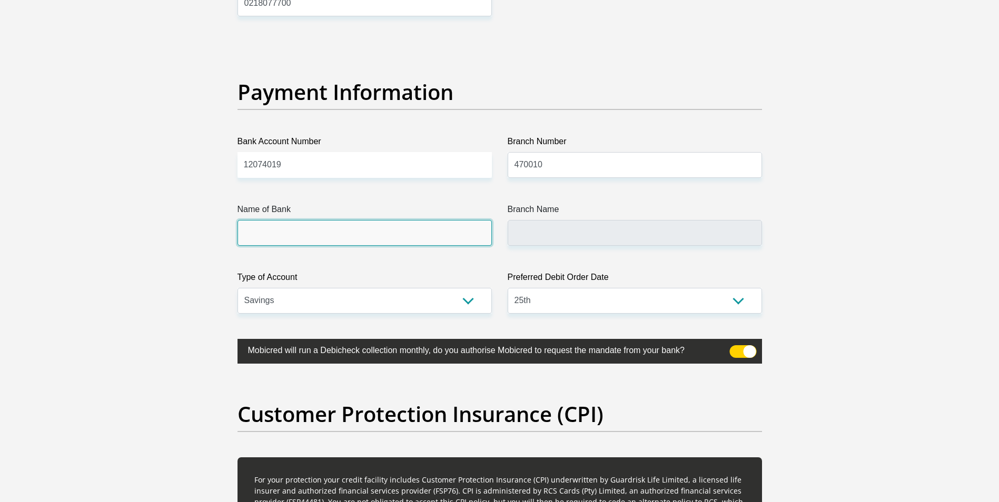
type input "CAPITEC BANK LIMITED"
type input "CAPITEC BANK CPC"
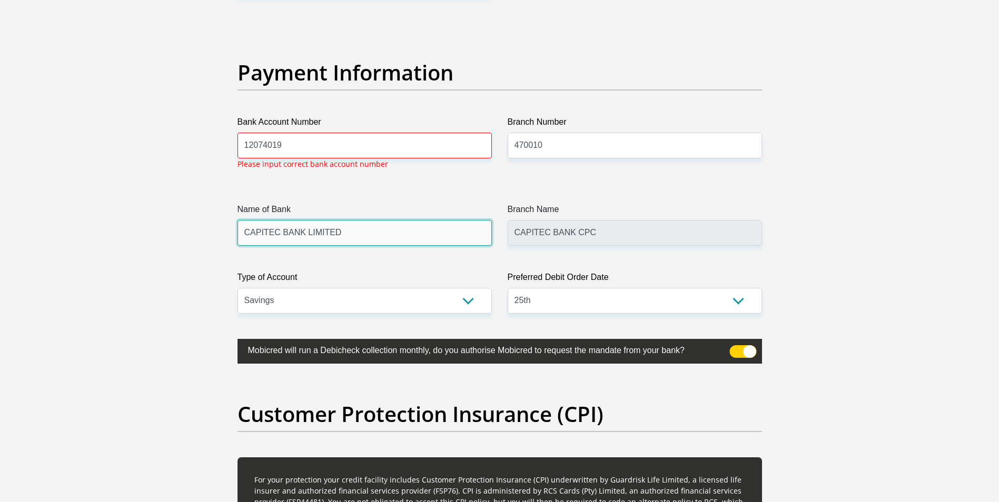
scroll to position [2389, 0]
click at [262, 143] on input "12074019" at bounding box center [364, 145] width 254 height 26
click at [335, 148] on input "120754019" at bounding box center [364, 145] width 254 height 26
type input "1"
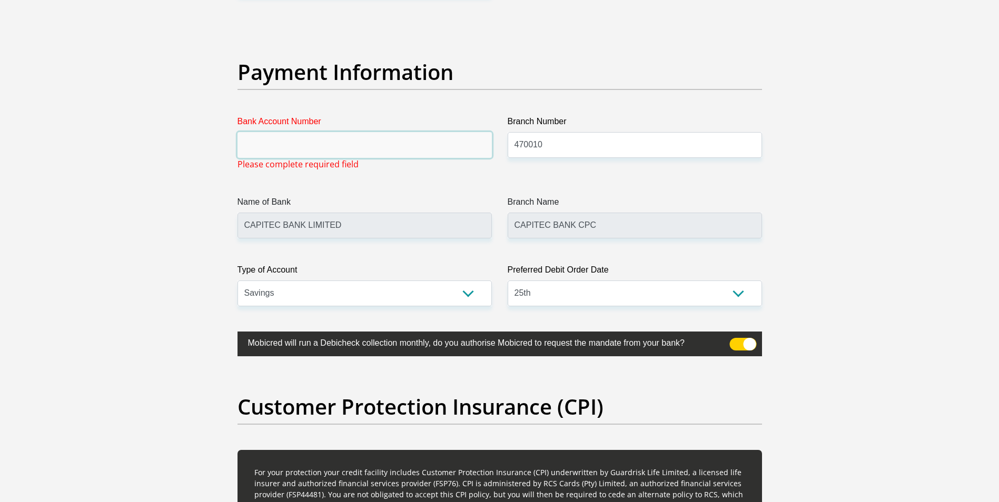
drag, startPoint x: 402, startPoint y: 145, endPoint x: 350, endPoint y: 142, distance: 52.2
click at [350, 142] on input "Bank Account Number" at bounding box center [364, 145] width 254 height 26
paste input "Statement Date 31 August 2025"
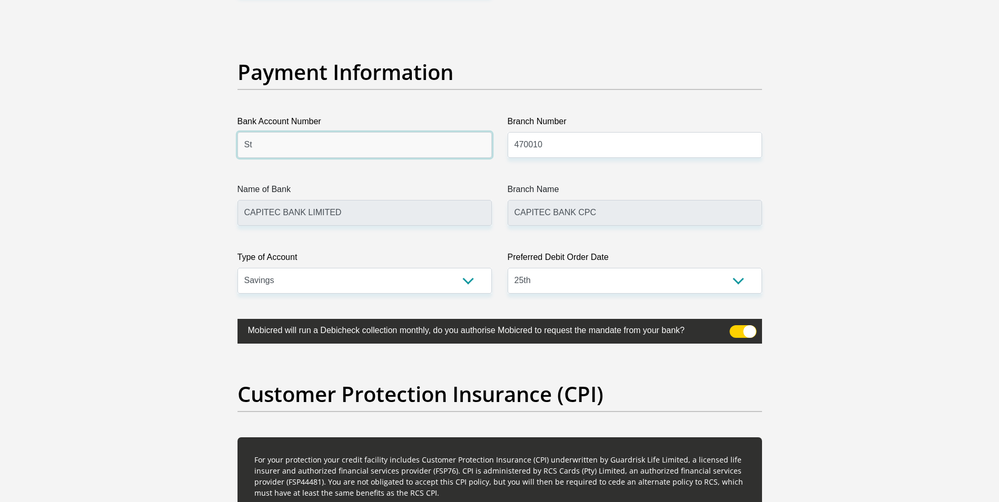
type input "S"
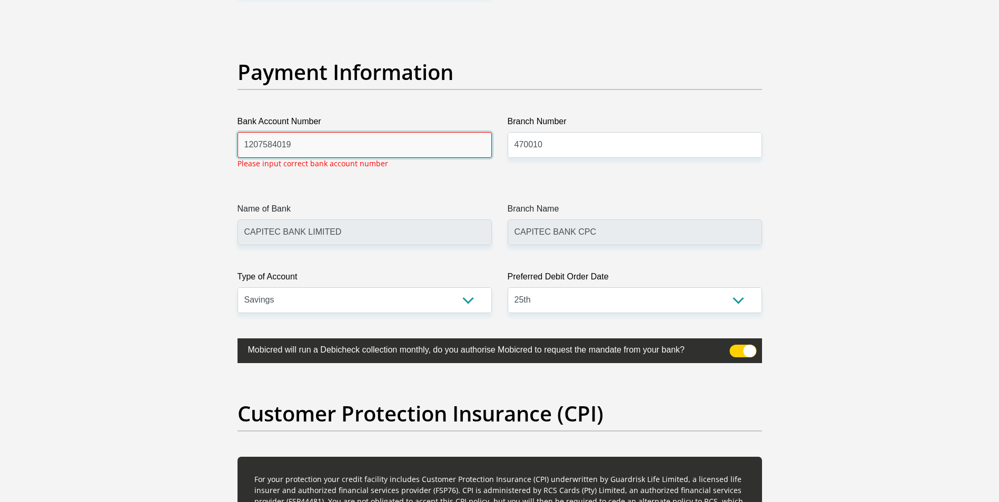
type input "1207584019"
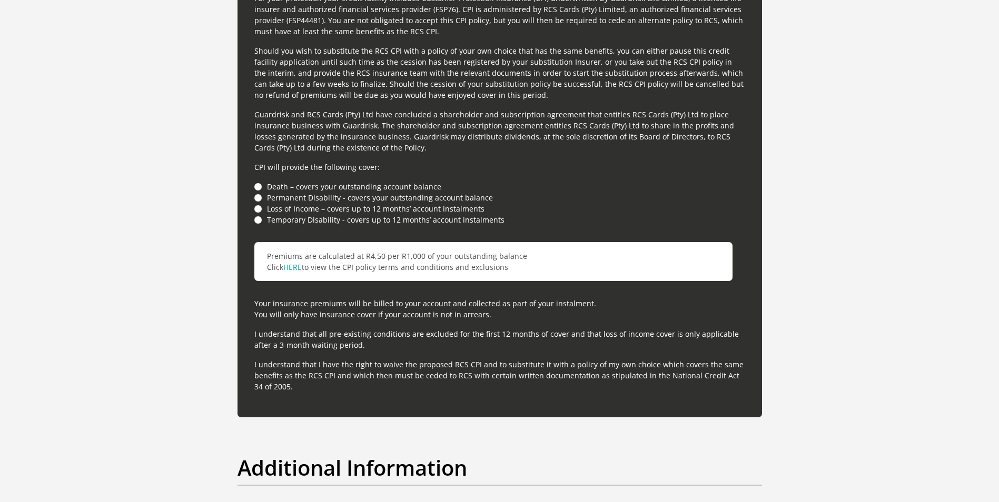
scroll to position [2863, 0]
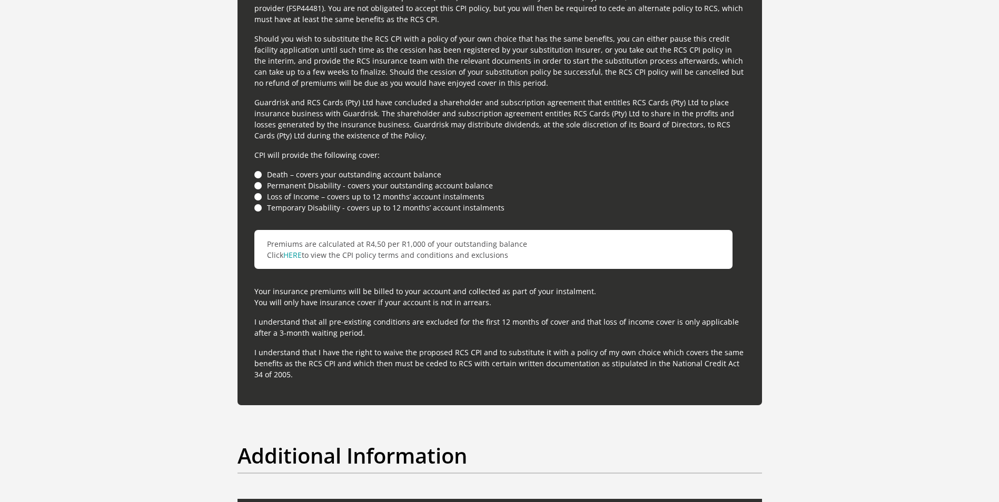
click at [258, 176] on li "Death – covers your outstanding account balance" at bounding box center [499, 174] width 491 height 11
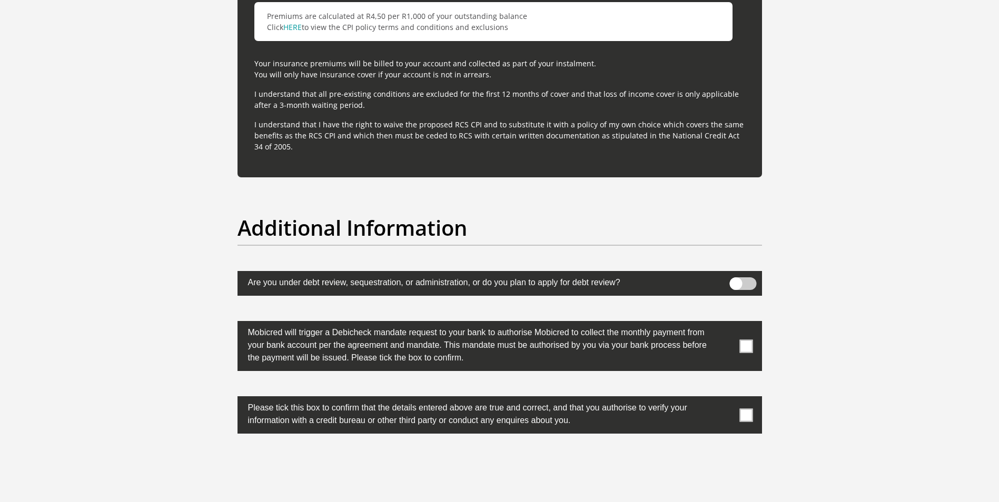
scroll to position [3179, 0]
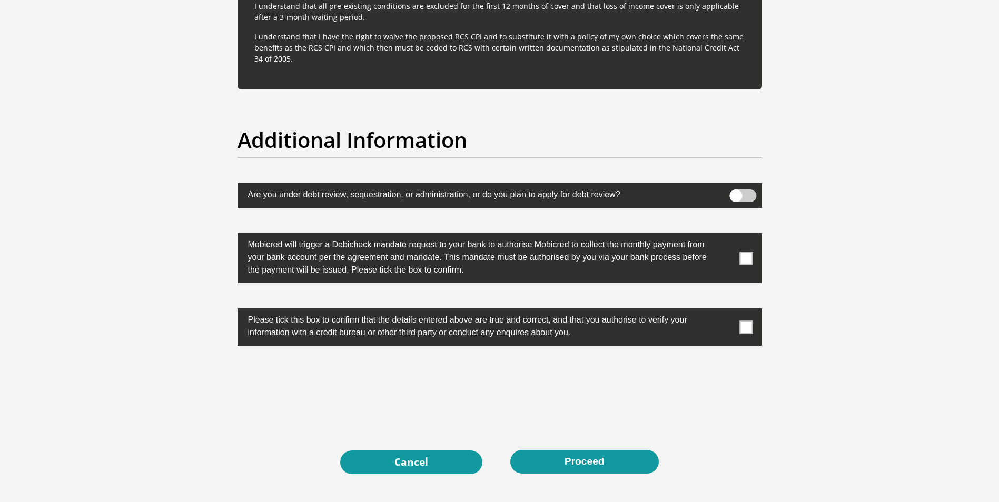
click at [736, 198] on span at bounding box center [742, 196] width 27 height 13
click at [736, 192] on input "checkbox" at bounding box center [736, 192] width 0 height 0
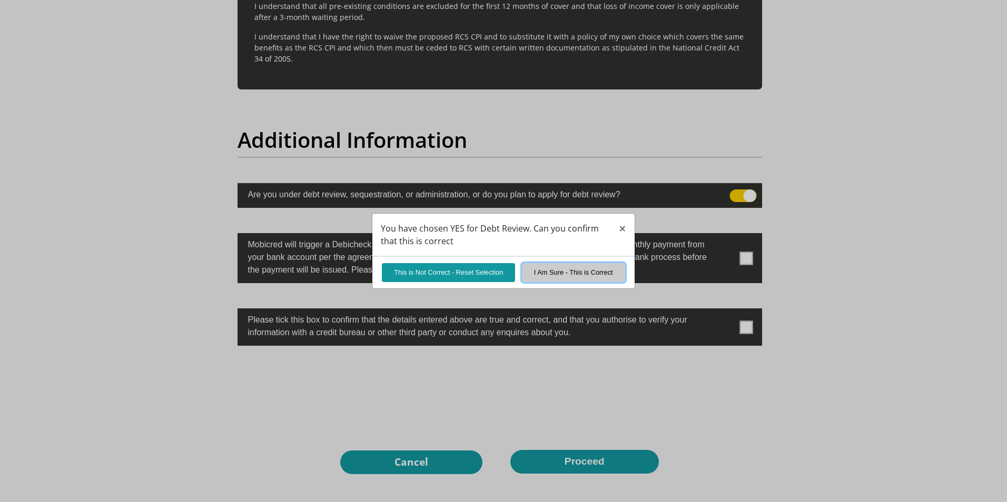
click at [604, 269] on button "I Am Sure - This is Correct" at bounding box center [573, 272] width 103 height 18
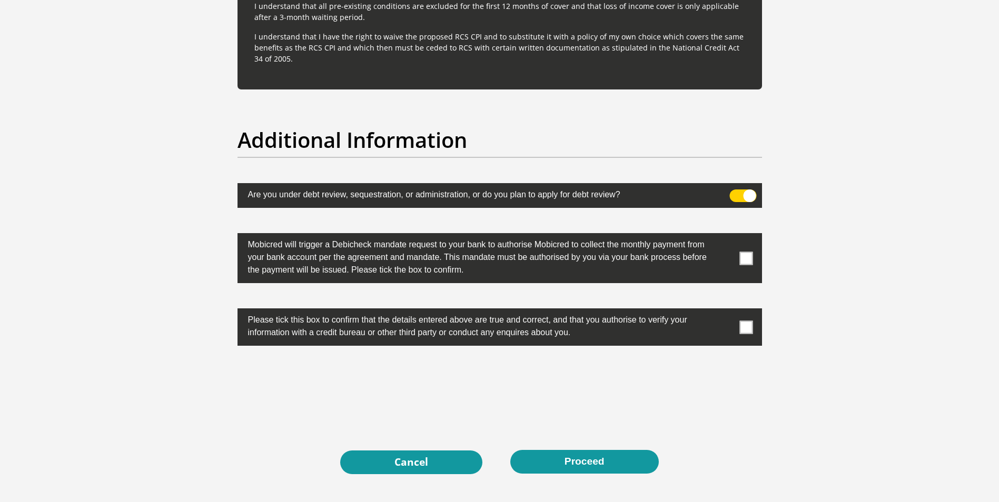
click at [741, 254] on span at bounding box center [745, 258] width 13 height 13
click at [725, 236] on input "checkbox" at bounding box center [725, 236] width 0 height 0
click at [746, 326] on span at bounding box center [745, 327] width 13 height 13
click at [725, 311] on input "checkbox" at bounding box center [725, 311] width 0 height 0
click at [595, 468] on button "Proceed" at bounding box center [584, 462] width 148 height 24
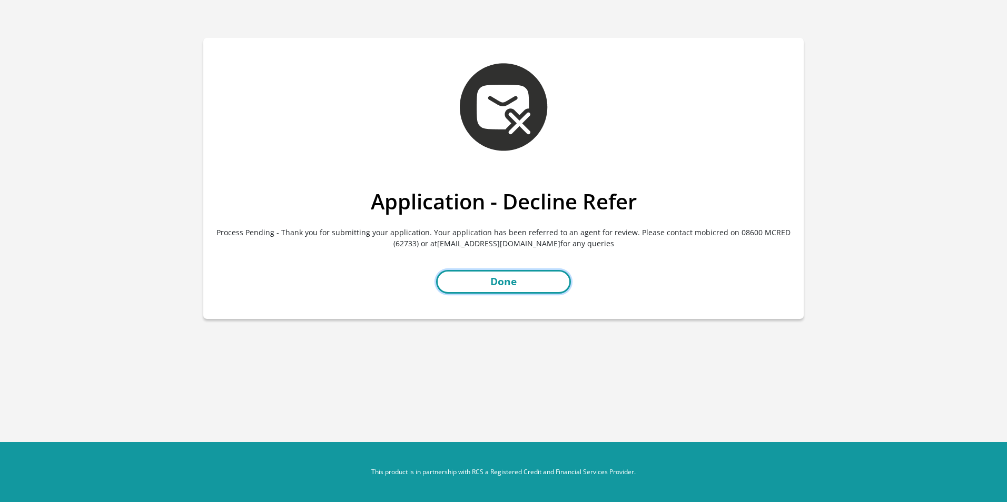
click at [529, 282] on link "Done" at bounding box center [503, 282] width 135 height 24
click at [512, 275] on link "Done" at bounding box center [503, 282] width 135 height 24
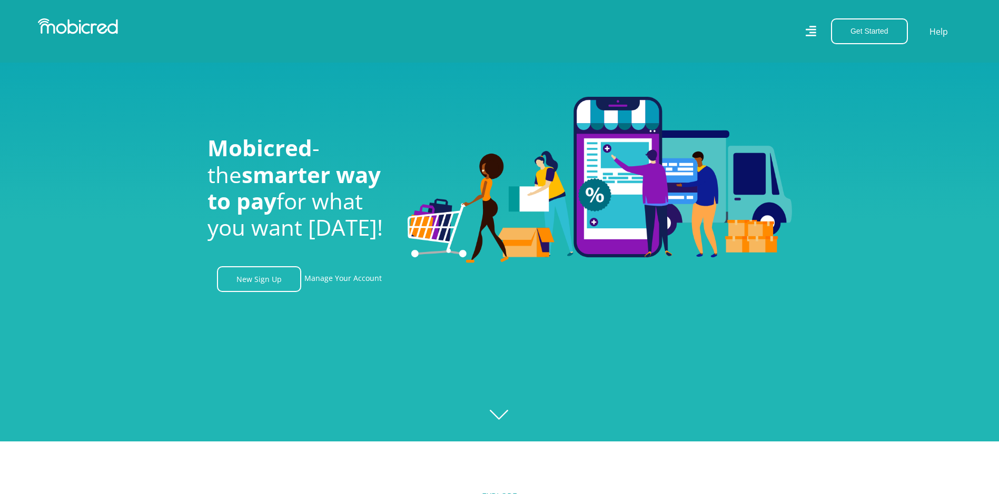
scroll to position [0, 750]
click at [321, 281] on link "Manage Your Account" at bounding box center [342, 279] width 77 height 26
